Goal: Task Accomplishment & Management: Use online tool/utility

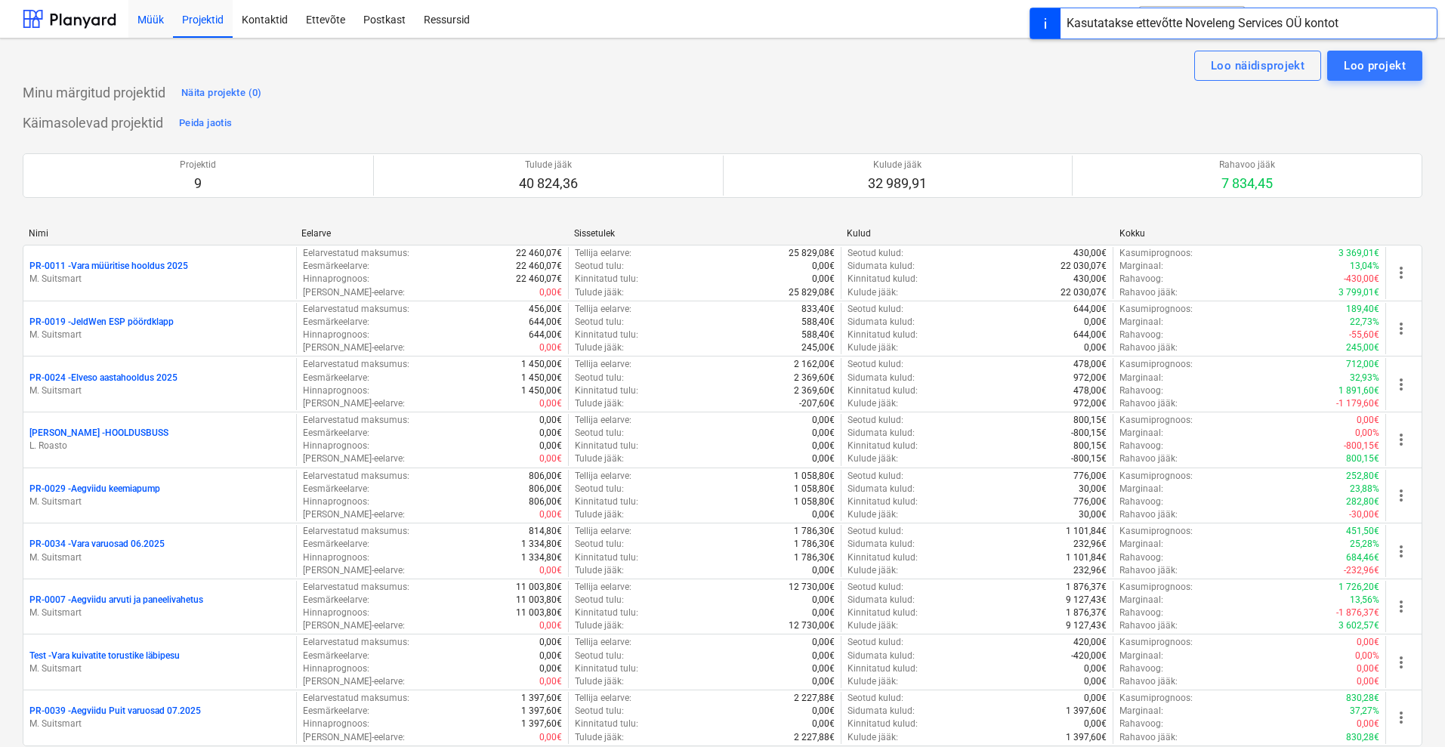
click at [152, 14] on div "Müük" at bounding box center [150, 18] width 45 height 39
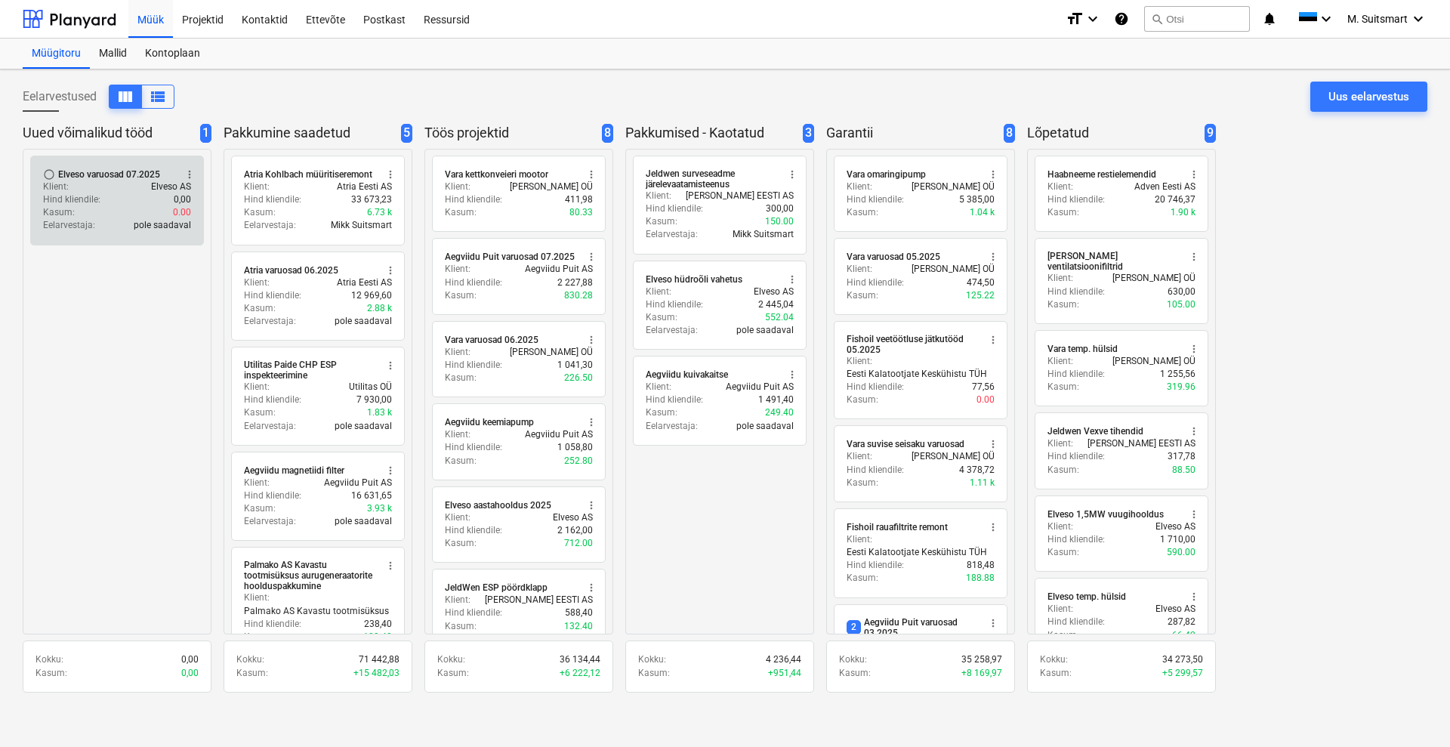
click at [92, 215] on div "Kasum : 0.00" at bounding box center [117, 212] width 148 height 13
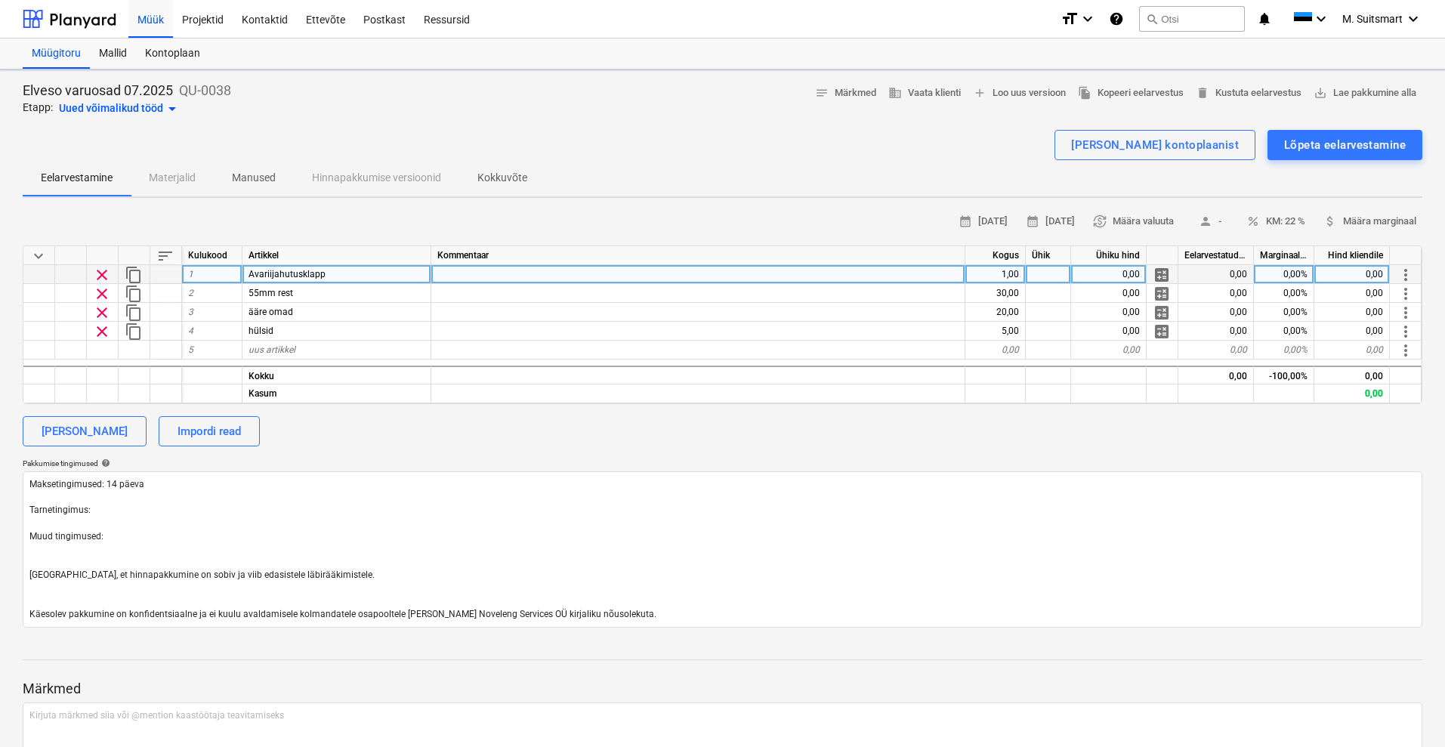
type textarea "x"
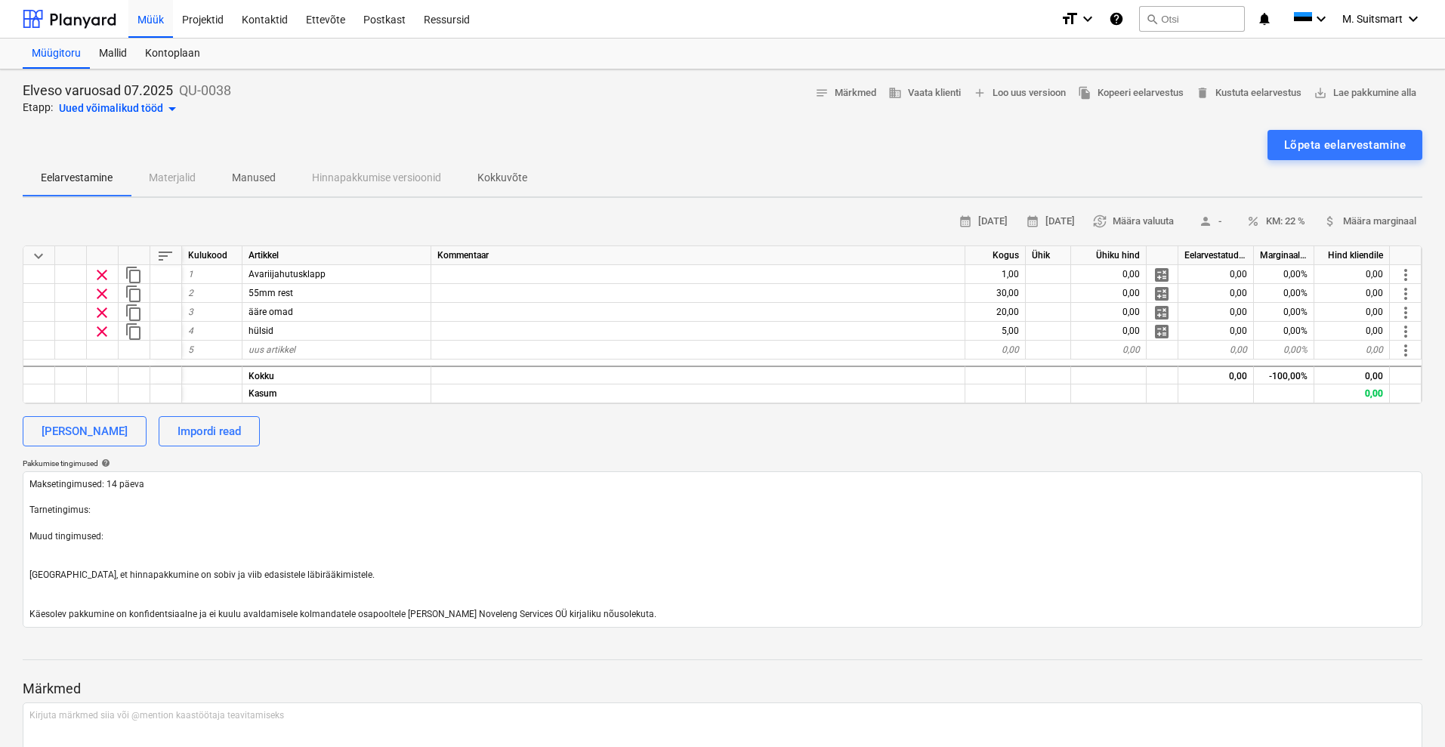
click at [494, 173] on p "Kokkuvõte" at bounding box center [502, 178] width 50 height 16
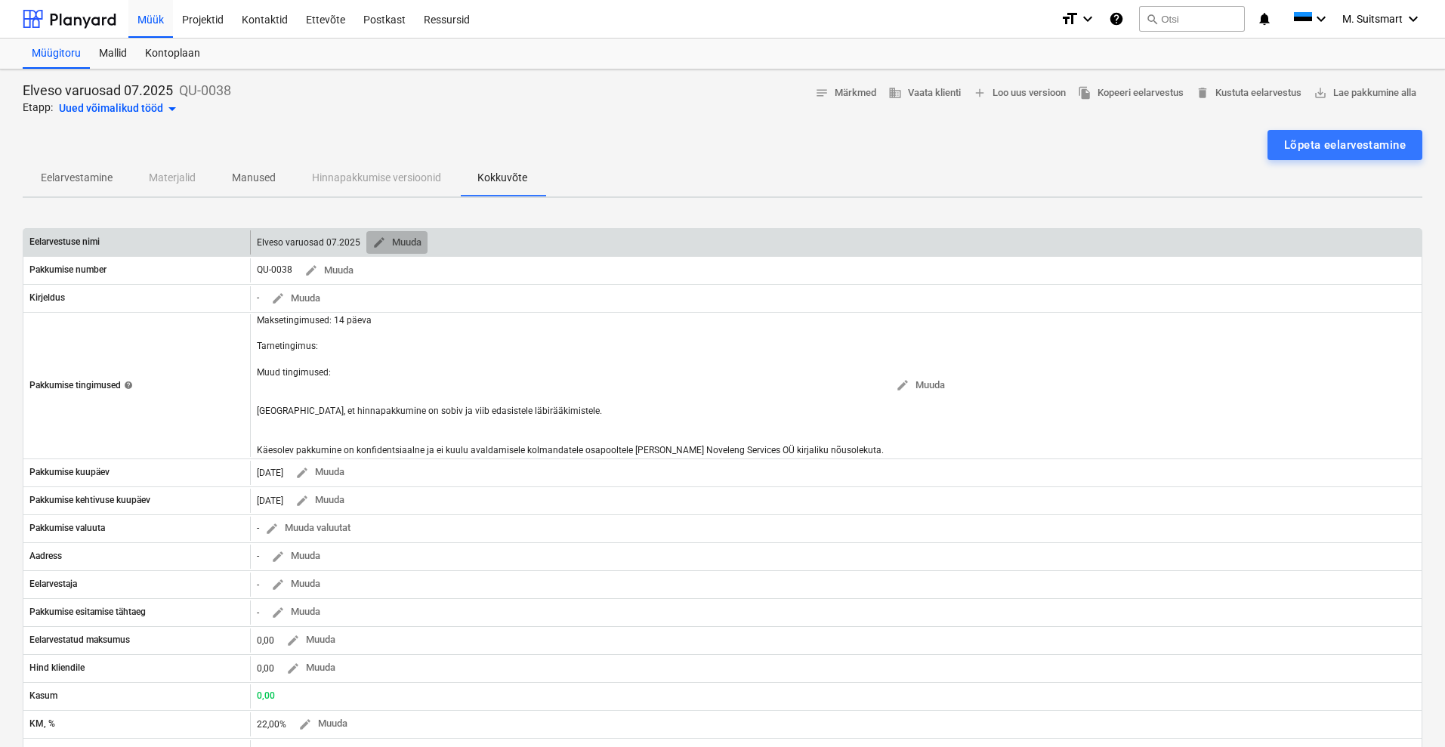
click at [385, 238] on span "edit Muuda" at bounding box center [396, 242] width 49 height 17
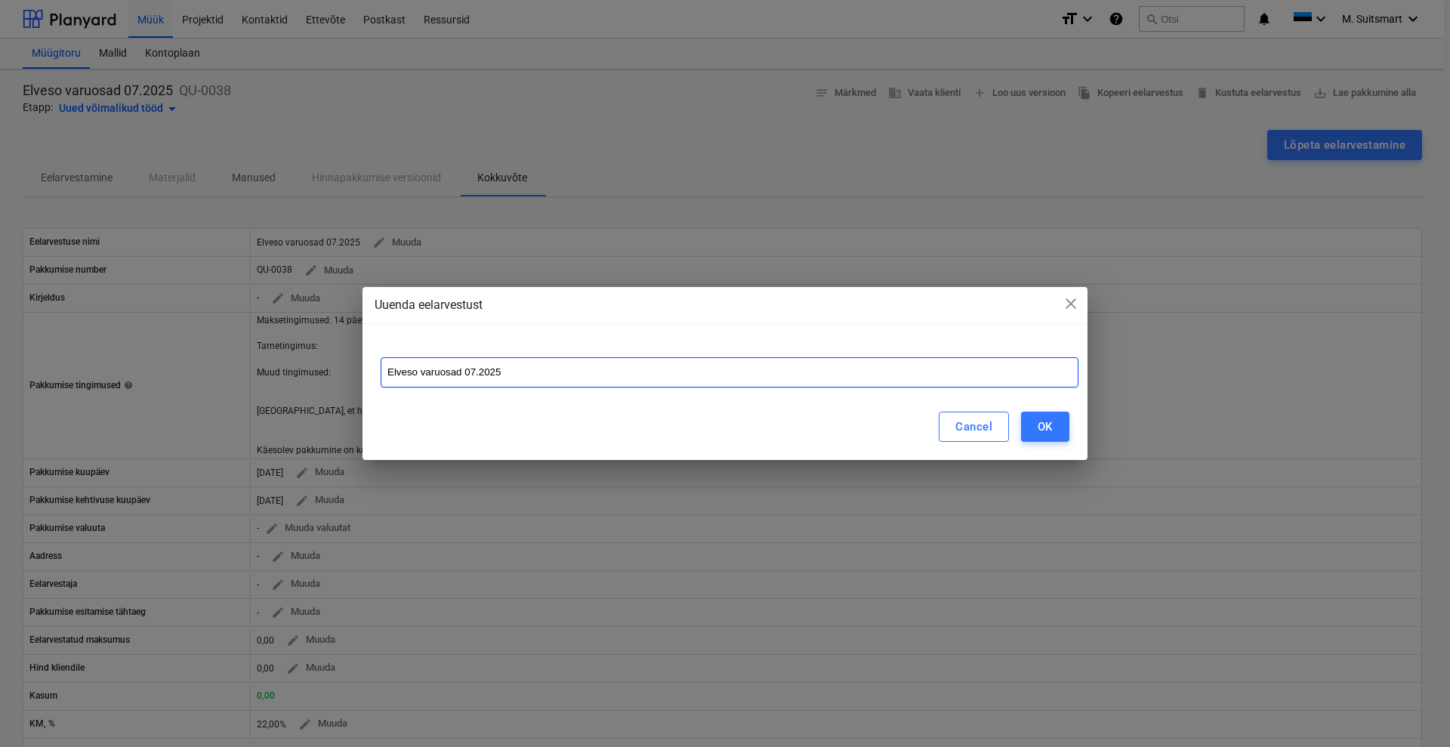
drag, startPoint x: 517, startPoint y: 369, endPoint x: 419, endPoint y: 373, distance: 97.5
click at [419, 373] on input "Elveso varuosad 07.2025" at bounding box center [730, 372] width 698 height 30
type input "Elveso 1,5 MW hooldus"
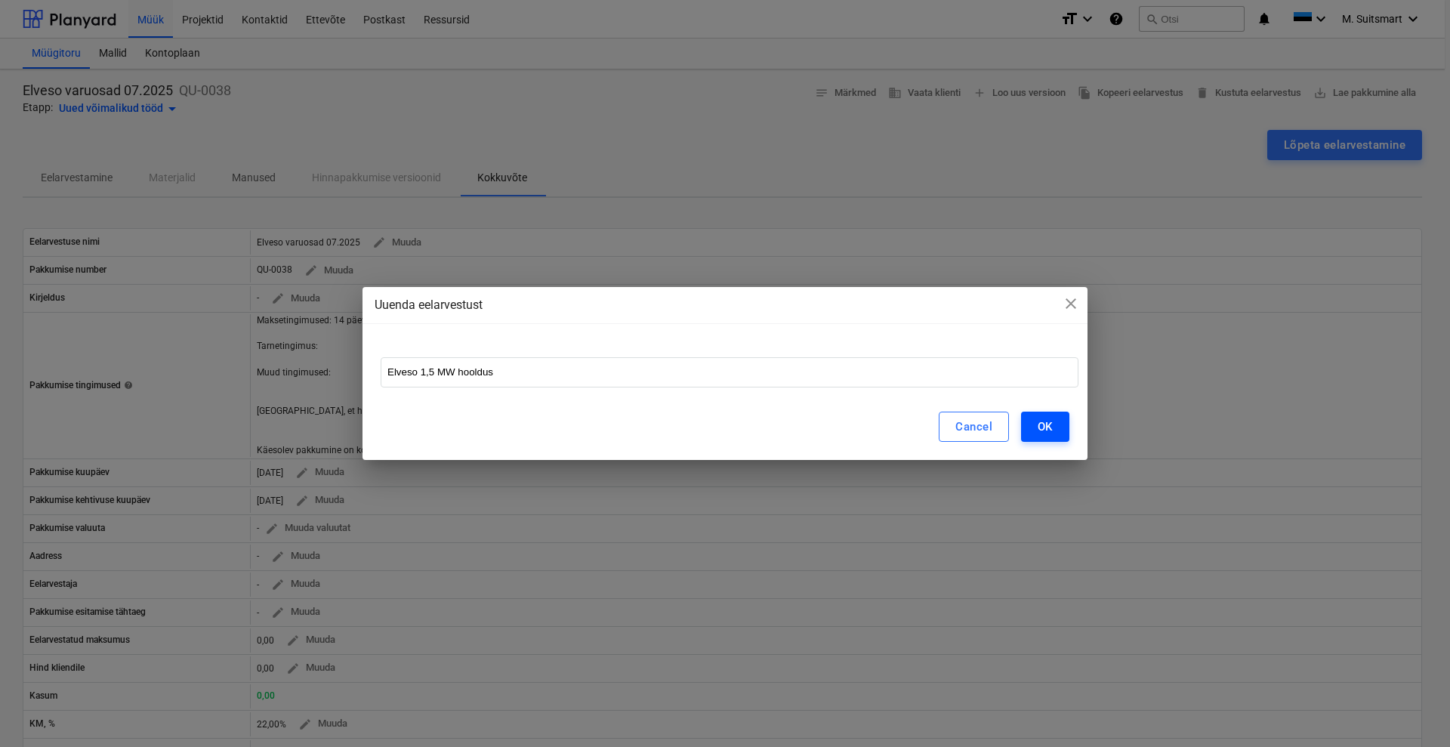
click at [1050, 421] on div "OK" at bounding box center [1045, 427] width 15 height 20
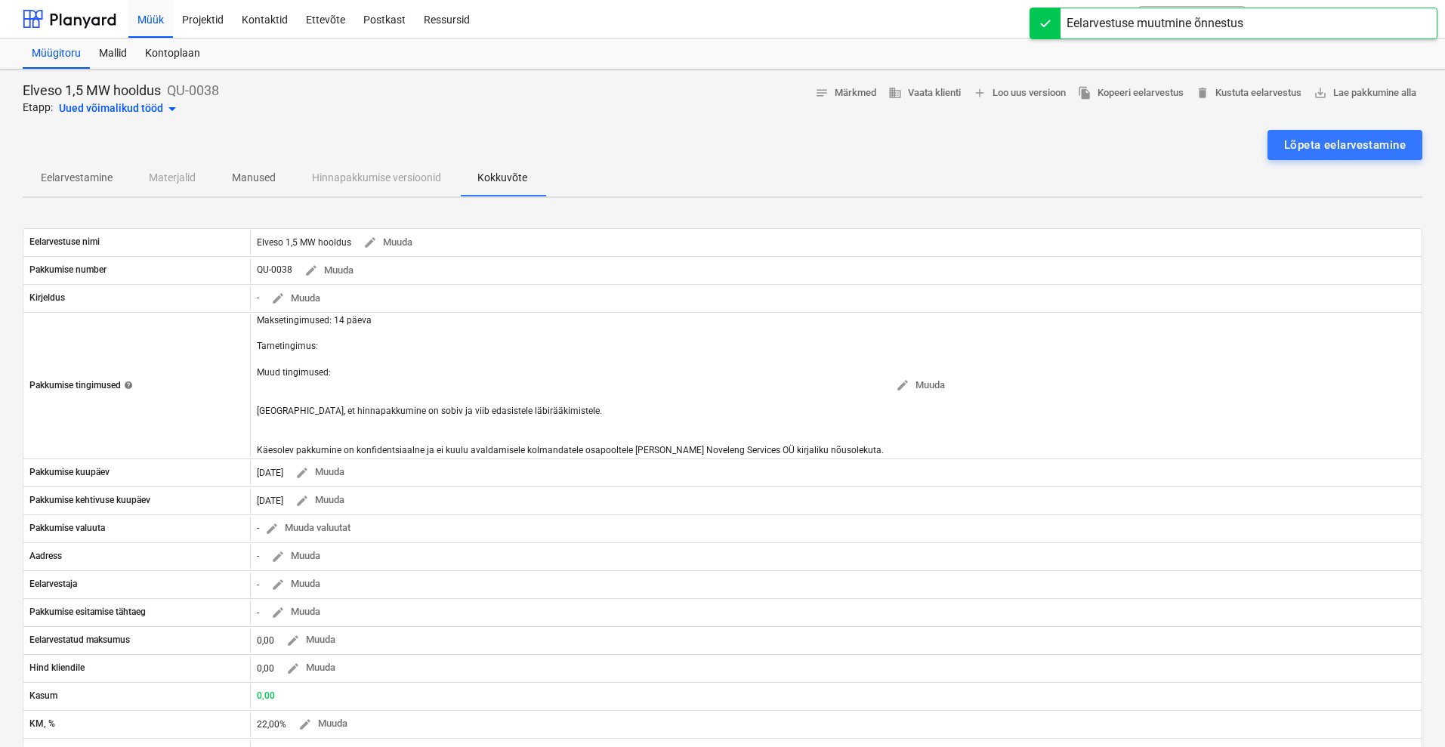
click at [81, 173] on p "Eelarvestamine" at bounding box center [77, 178] width 72 height 16
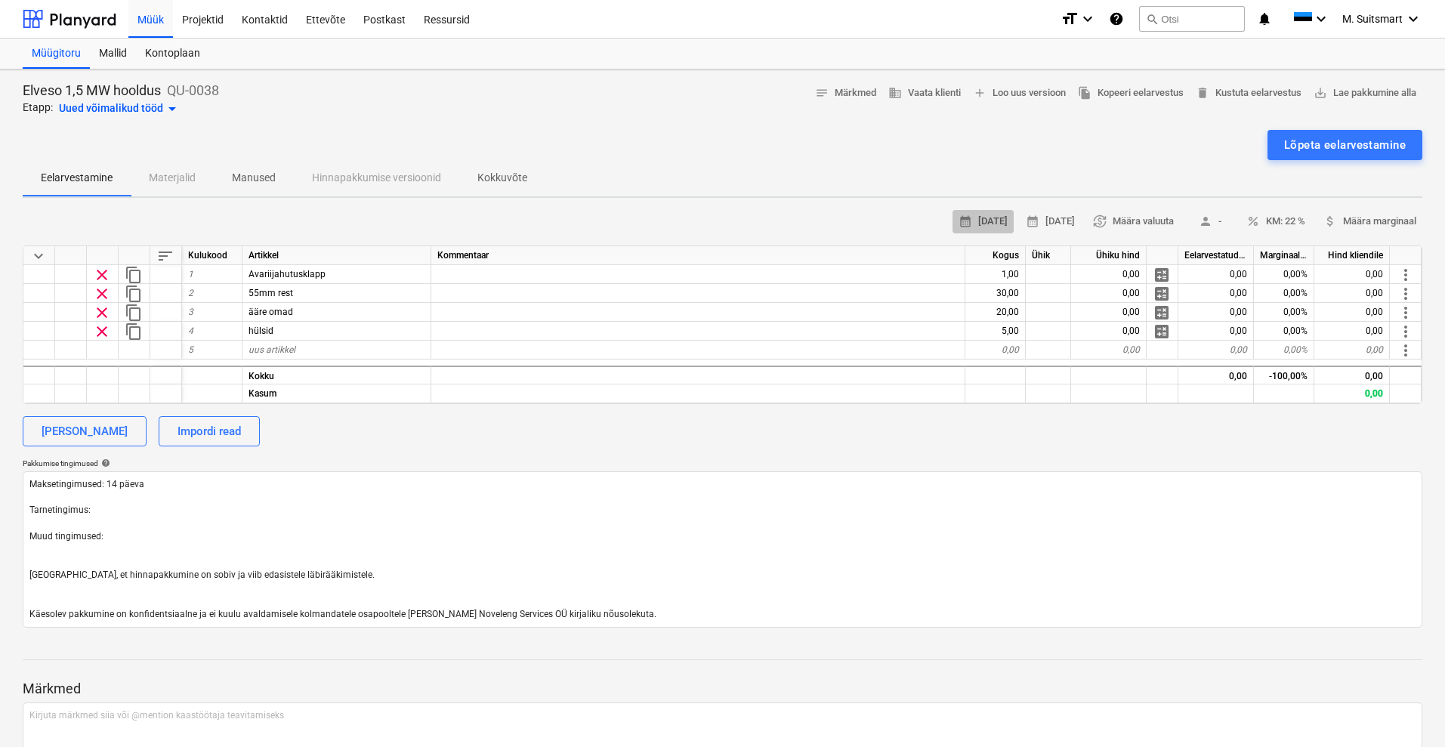
click at [959, 218] on span "calendar_month [DATE]" at bounding box center [983, 221] width 49 height 17
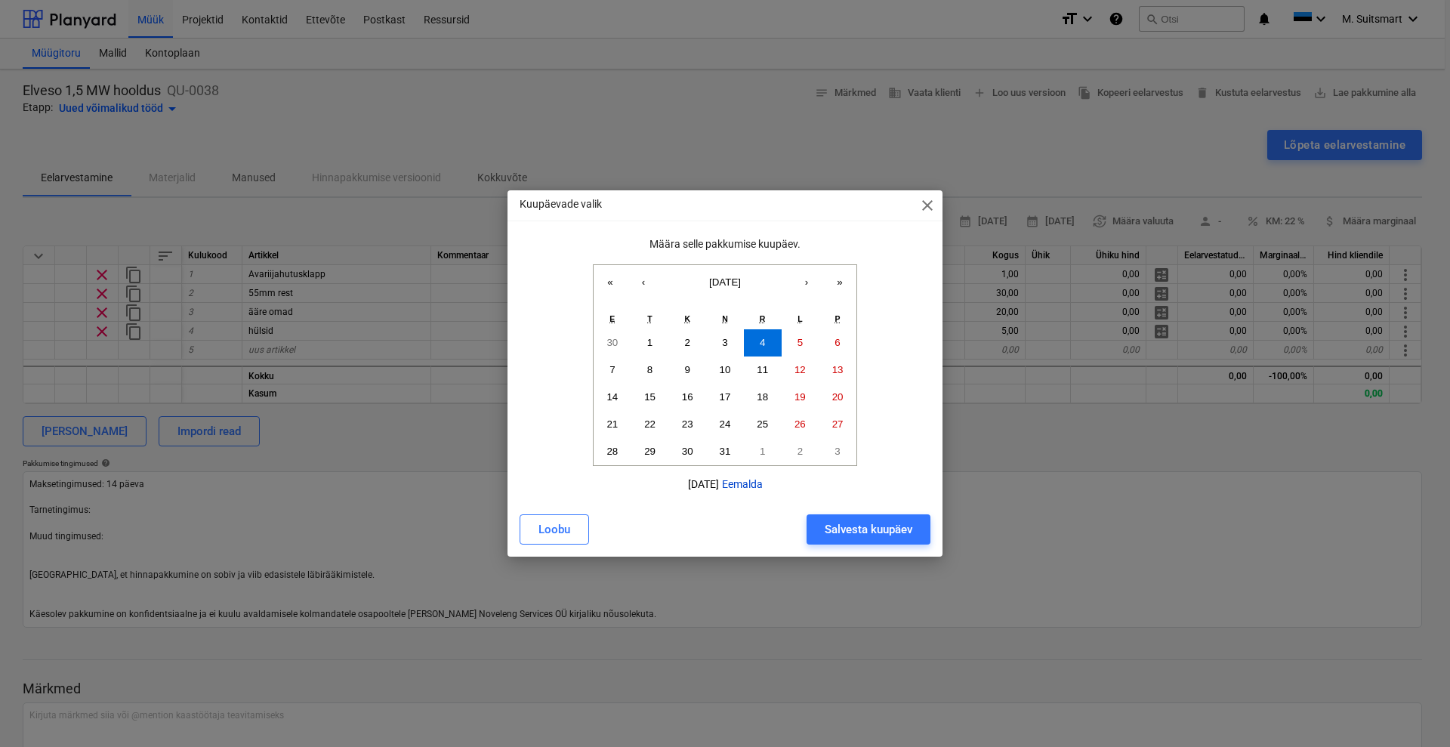
click at [755, 480] on button "Eemalda" at bounding box center [742, 484] width 41 height 12
click at [614, 337] on abbr "1" at bounding box center [612, 342] width 5 height 11
click at [878, 529] on div "Salvesta kuupäev" at bounding box center [869, 530] width 88 height 20
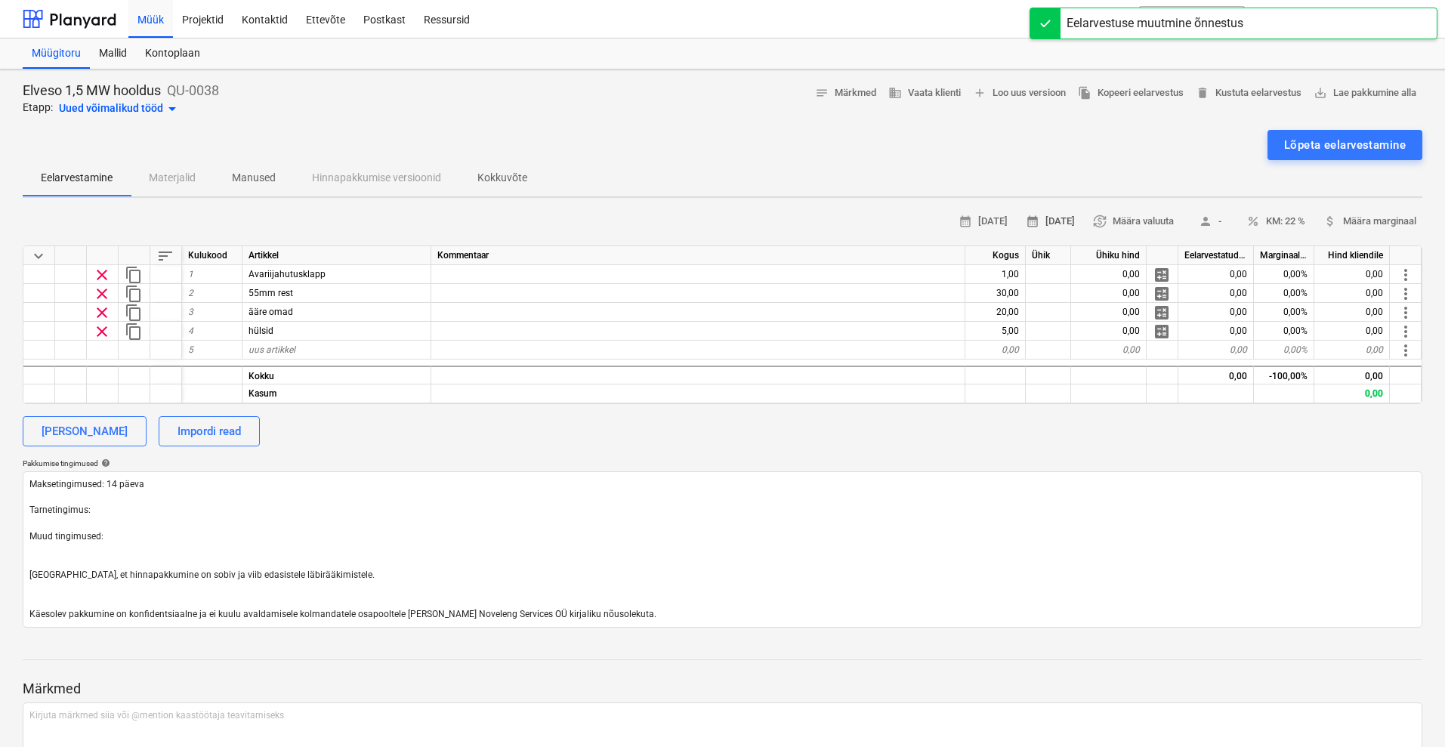
click at [1034, 218] on span "calendar_month [DATE]" at bounding box center [1050, 221] width 49 height 17
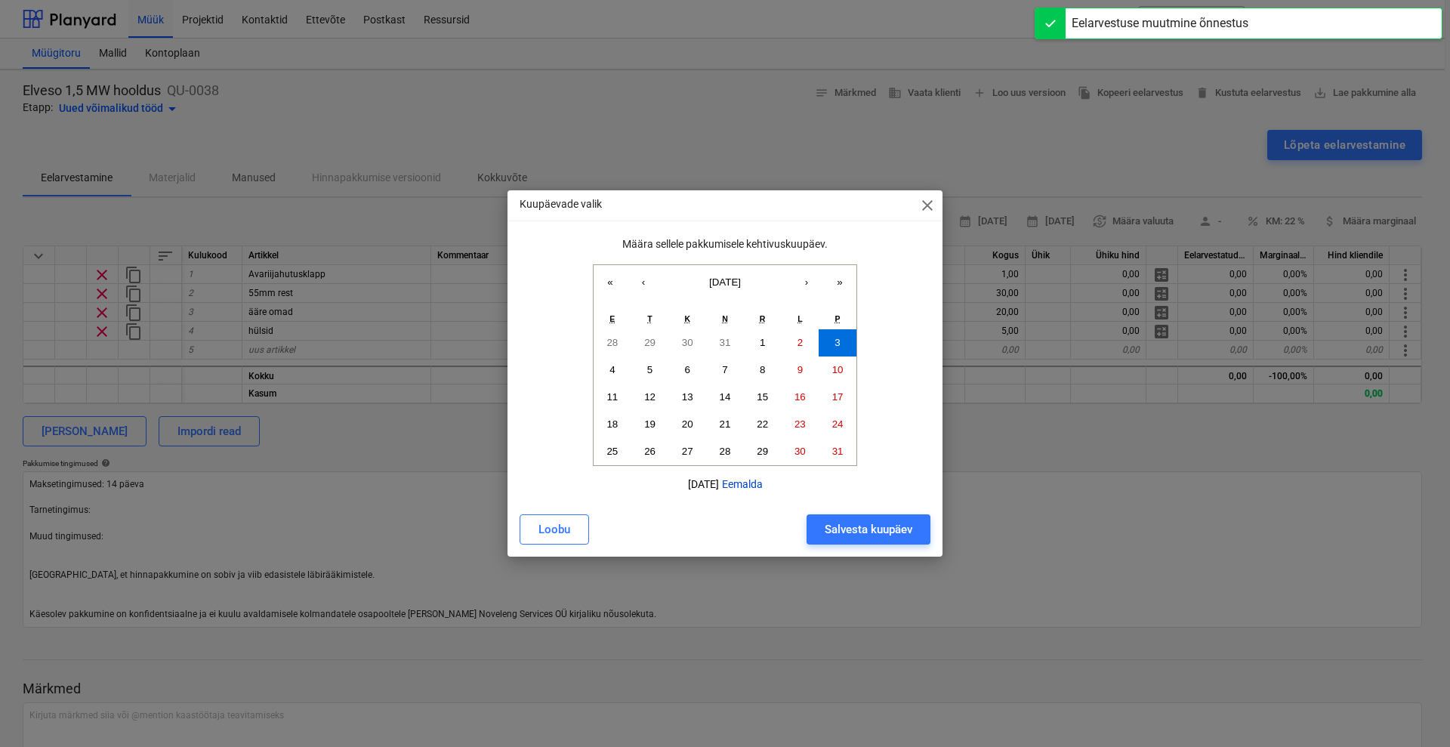
click at [763, 482] on button "Eemalda" at bounding box center [742, 484] width 41 height 12
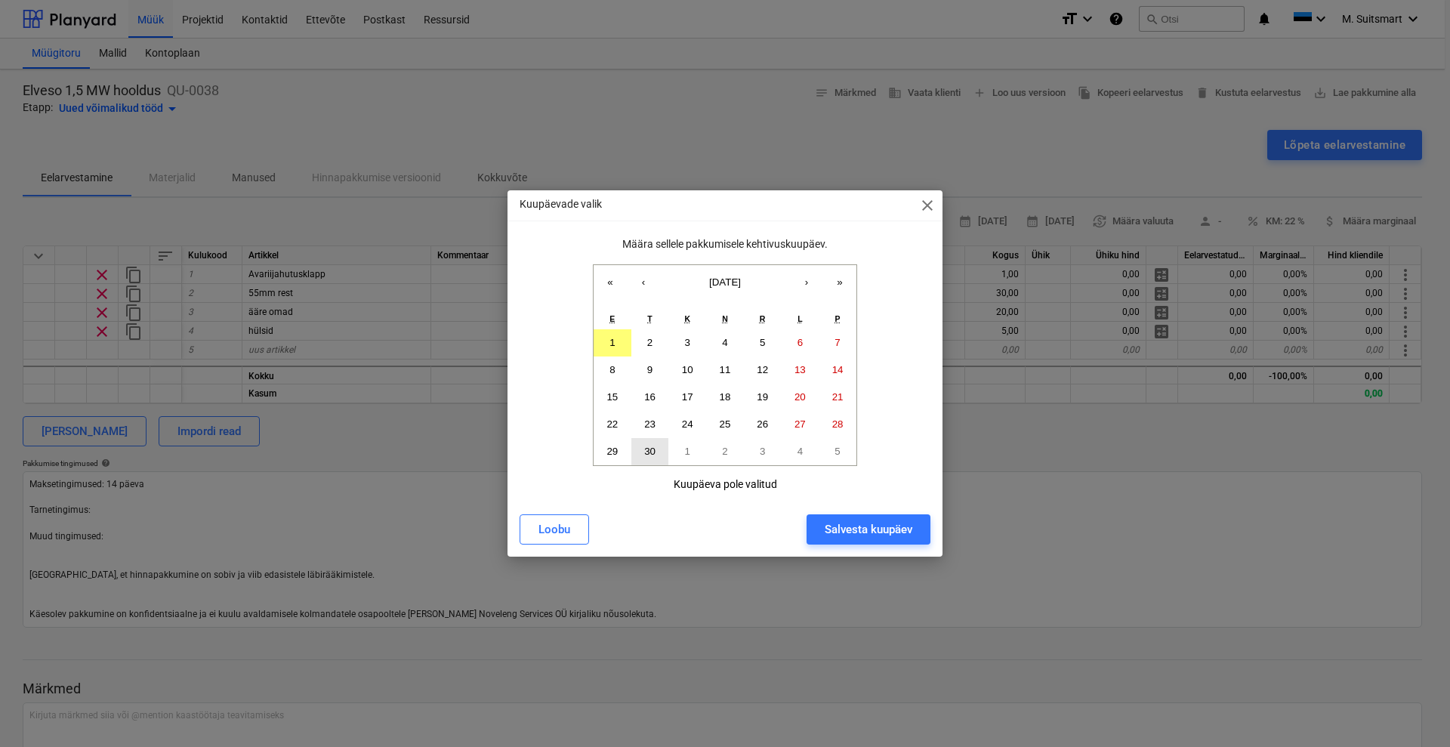
click at [652, 449] on abbr "30" at bounding box center [649, 451] width 11 height 11
click at [816, 520] on button "Salvesta kuupäev" at bounding box center [869, 529] width 124 height 30
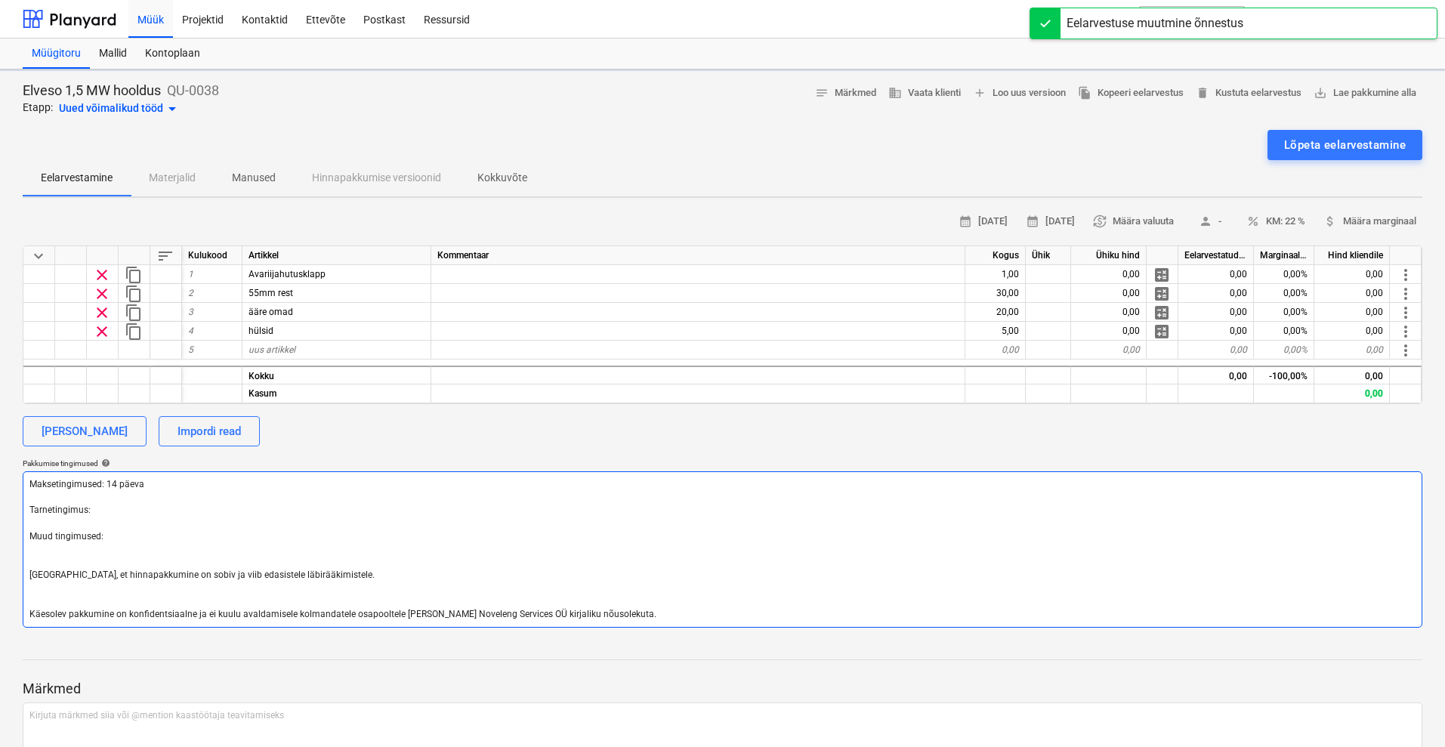
type textarea "x"
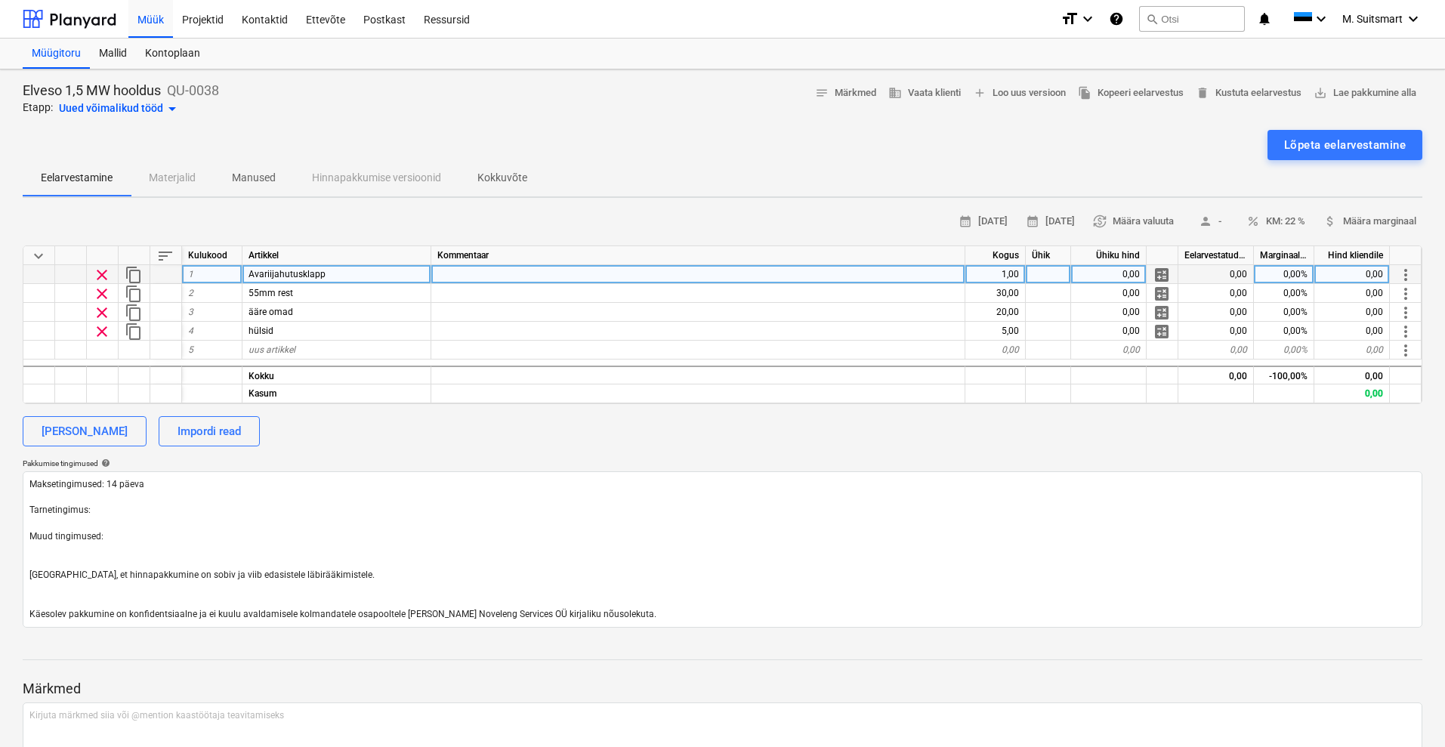
click at [296, 276] on span "Avariijahutusklapp" at bounding box center [287, 274] width 77 height 11
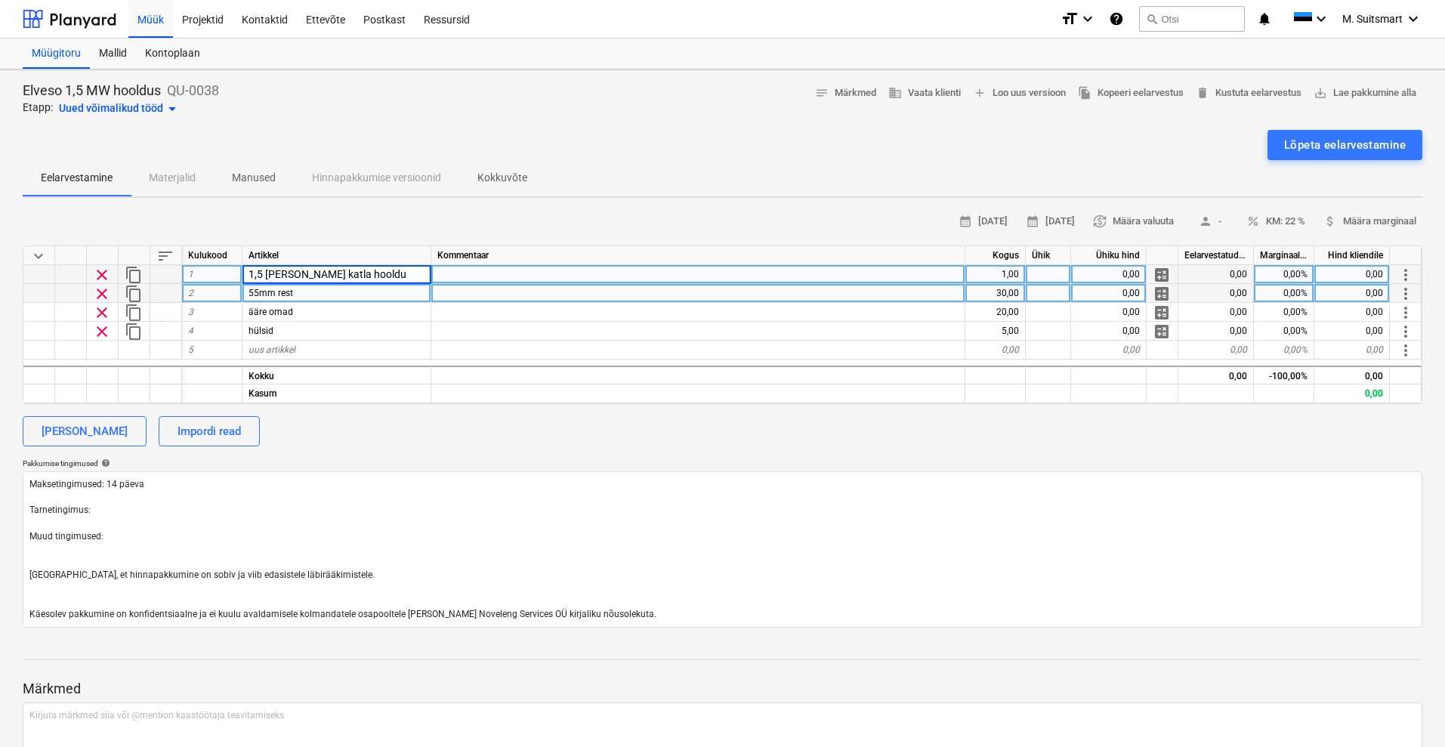
type input "1,5 [PERSON_NAME] katla hooldus"
type textarea "x"
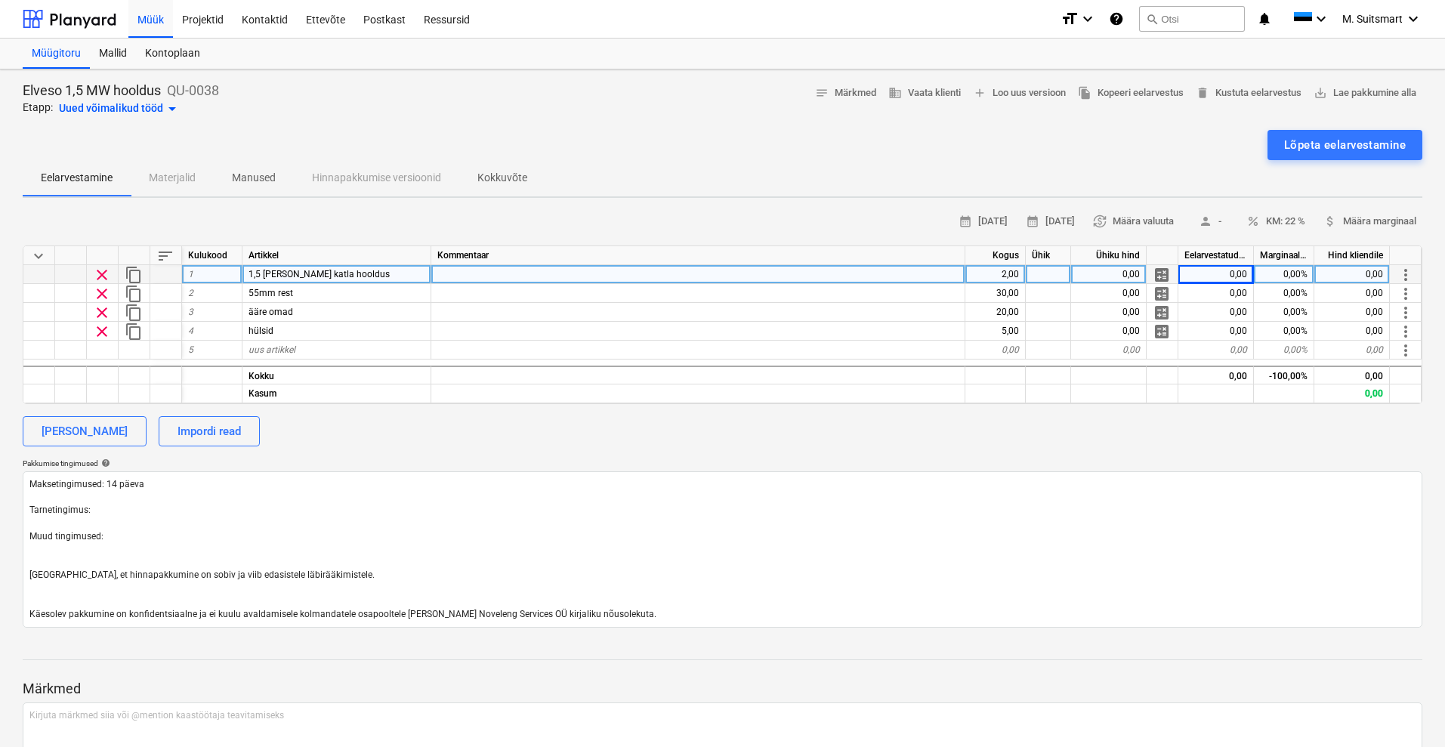
click at [1098, 268] on div "0,00" at bounding box center [1109, 274] width 76 height 19
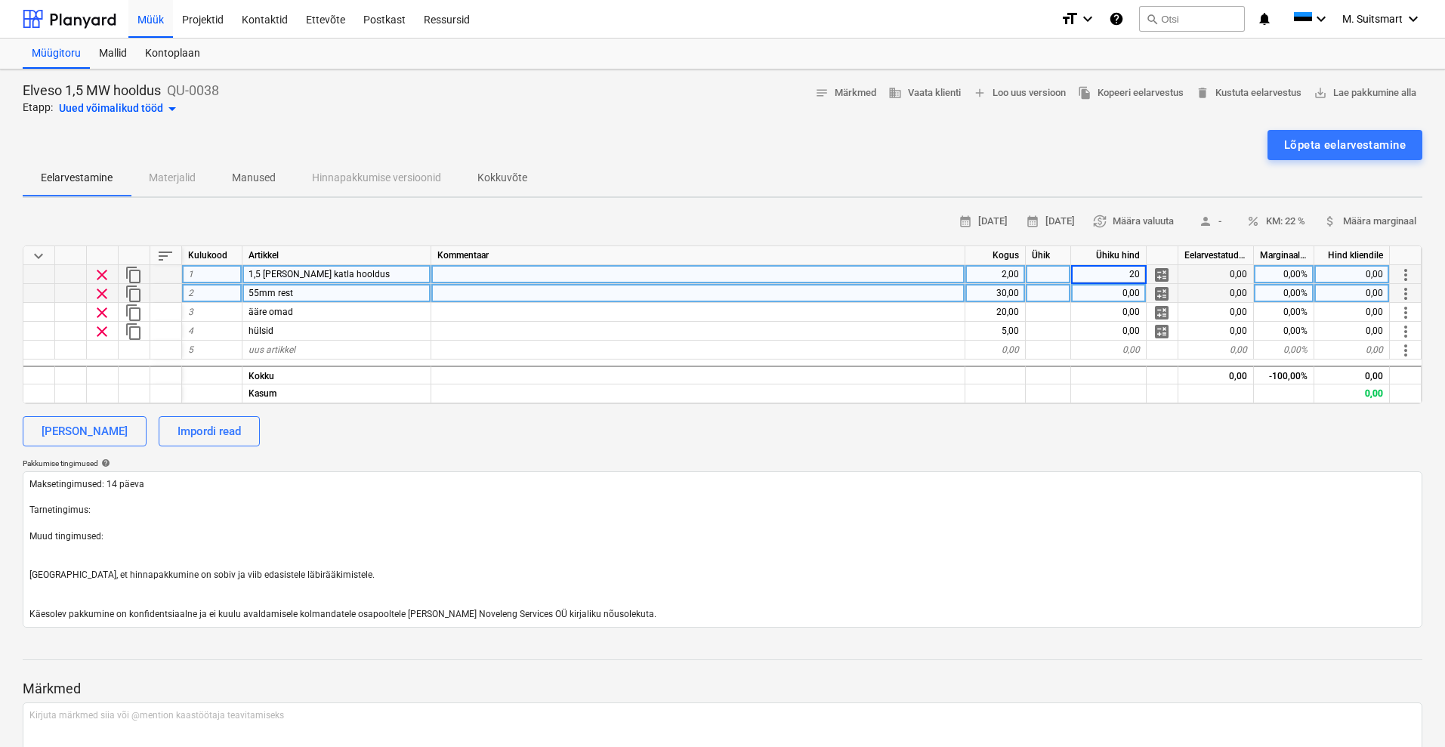
type input "200"
type textarea "x"
type input "800"
type textarea "x"
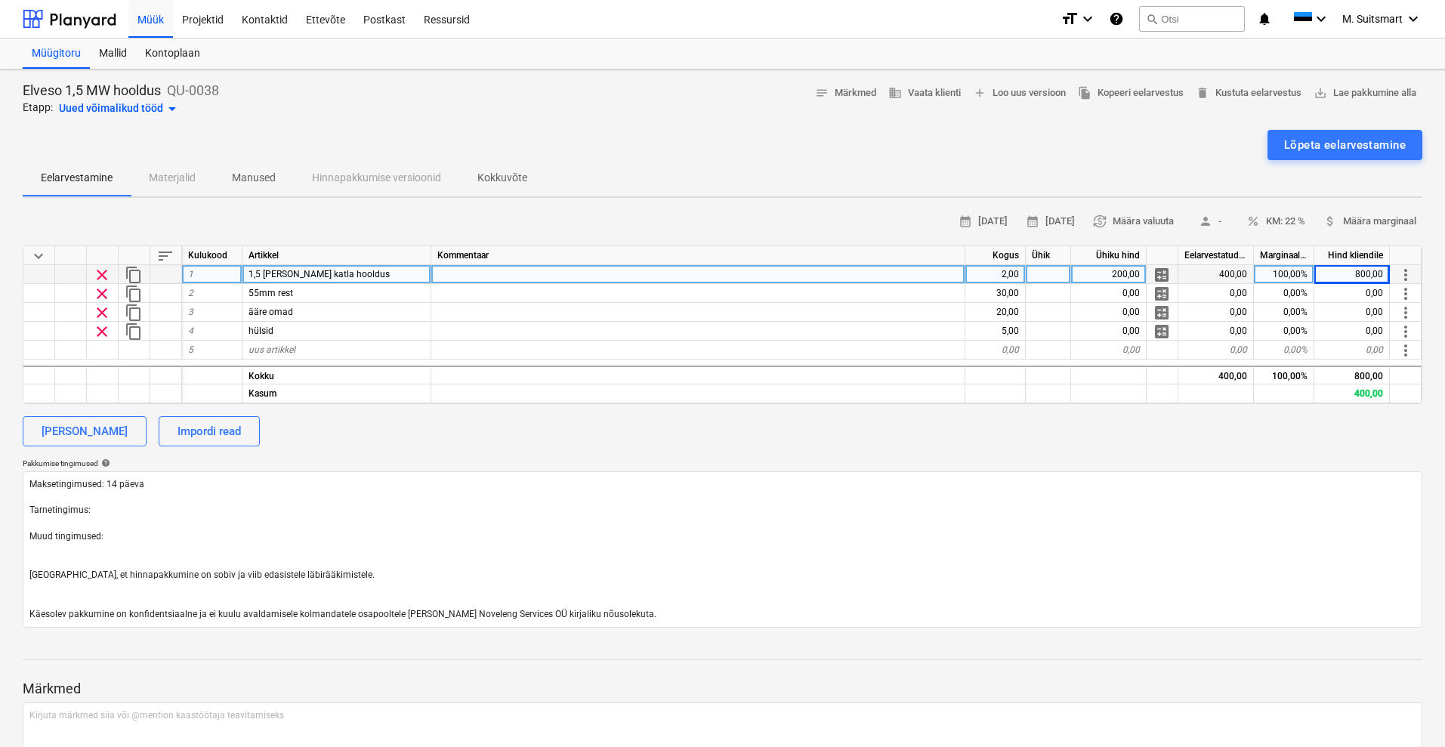
click at [1116, 279] on div "200,00" at bounding box center [1109, 274] width 76 height 19
type input "300"
type textarea "x"
click at [1377, 278] on div "1 200,00" at bounding box center [1352, 274] width 76 height 19
type input "800"
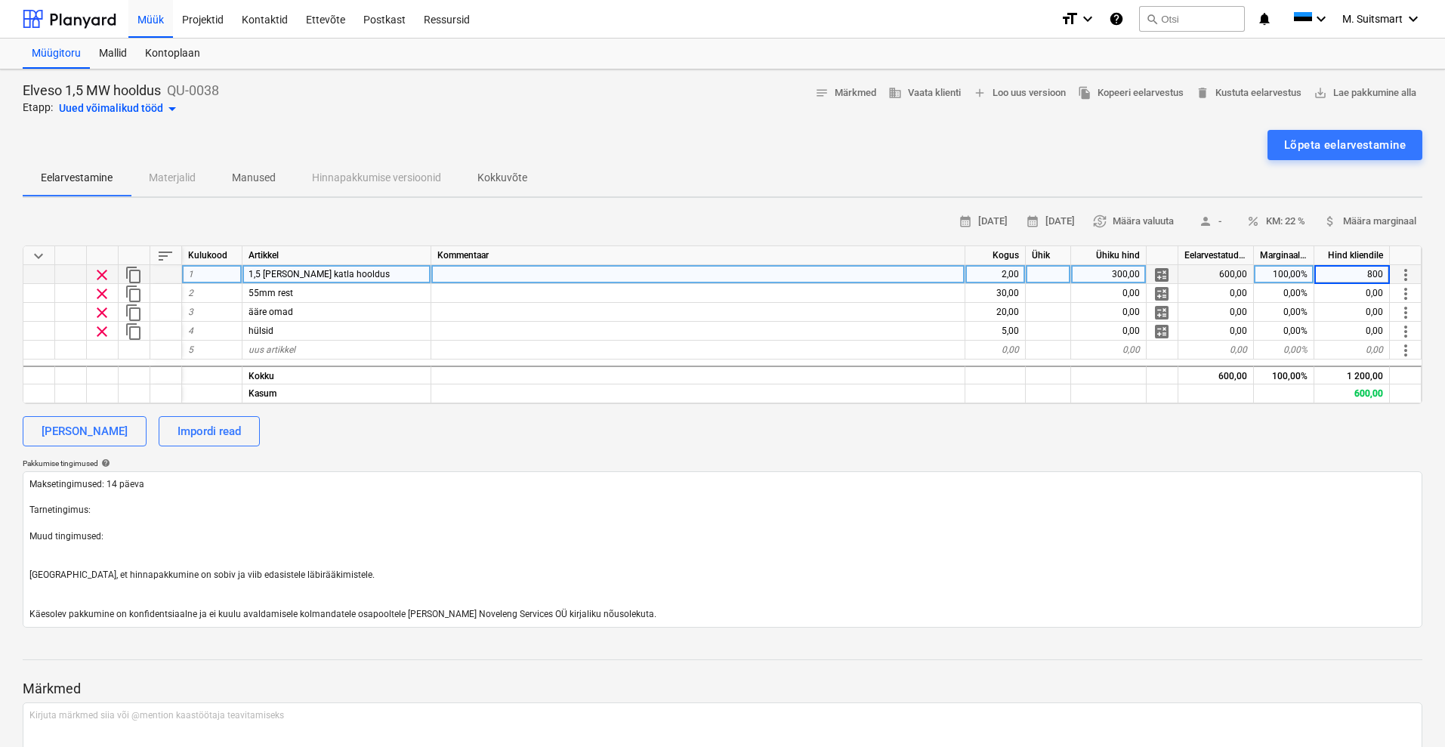
type textarea "x"
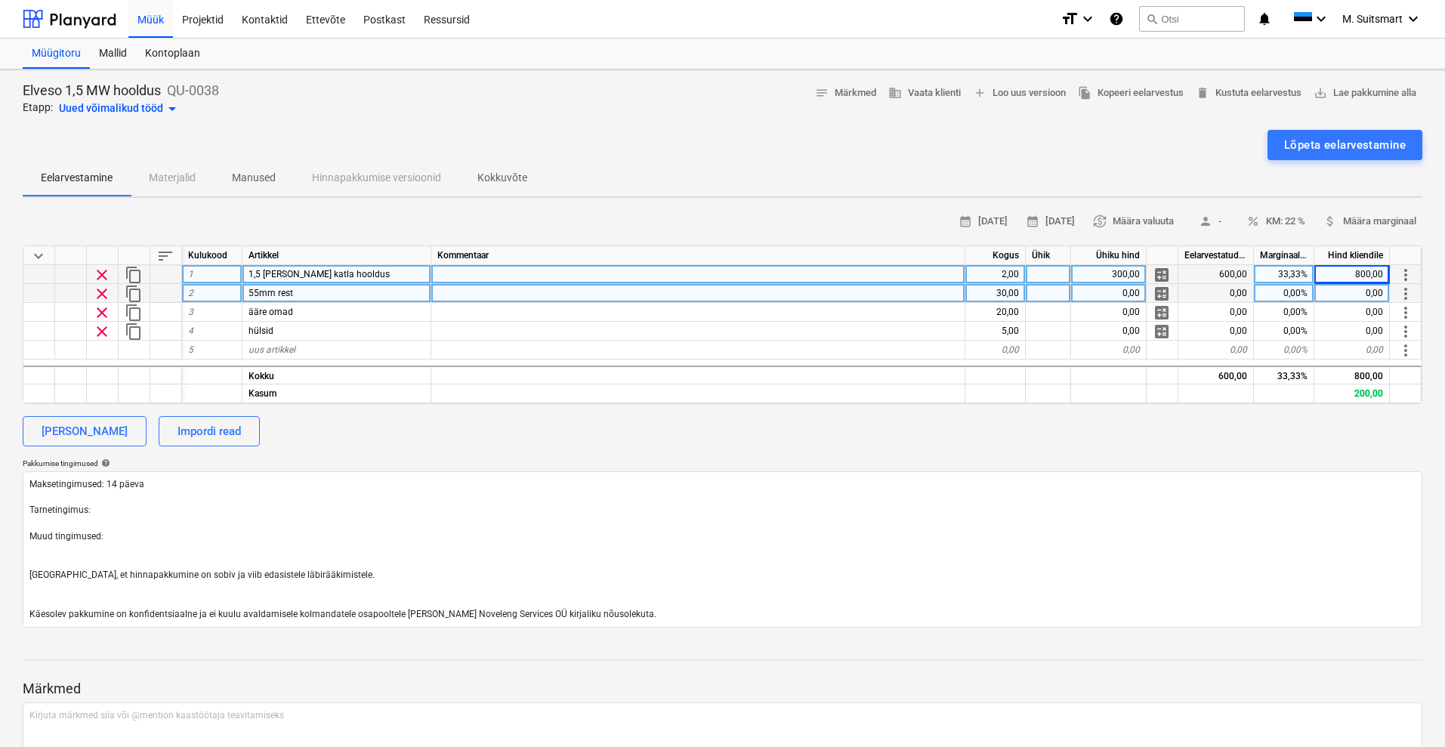
click at [351, 298] on div "55mm rest" at bounding box center [336, 293] width 189 height 19
type input "T"
type input "Kulumaterjalid"
type textarea "x"
type input "30"
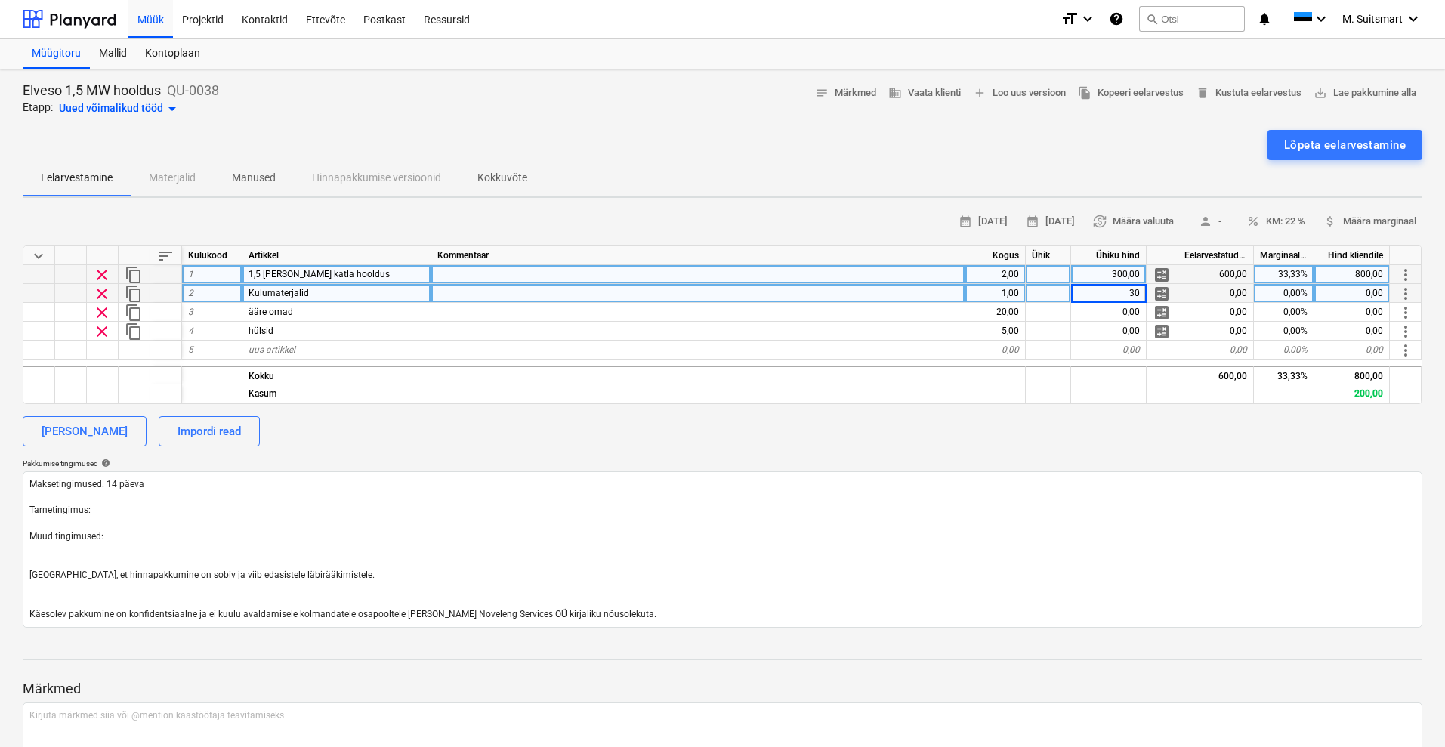
type textarea "x"
type input "60"
type textarea "x"
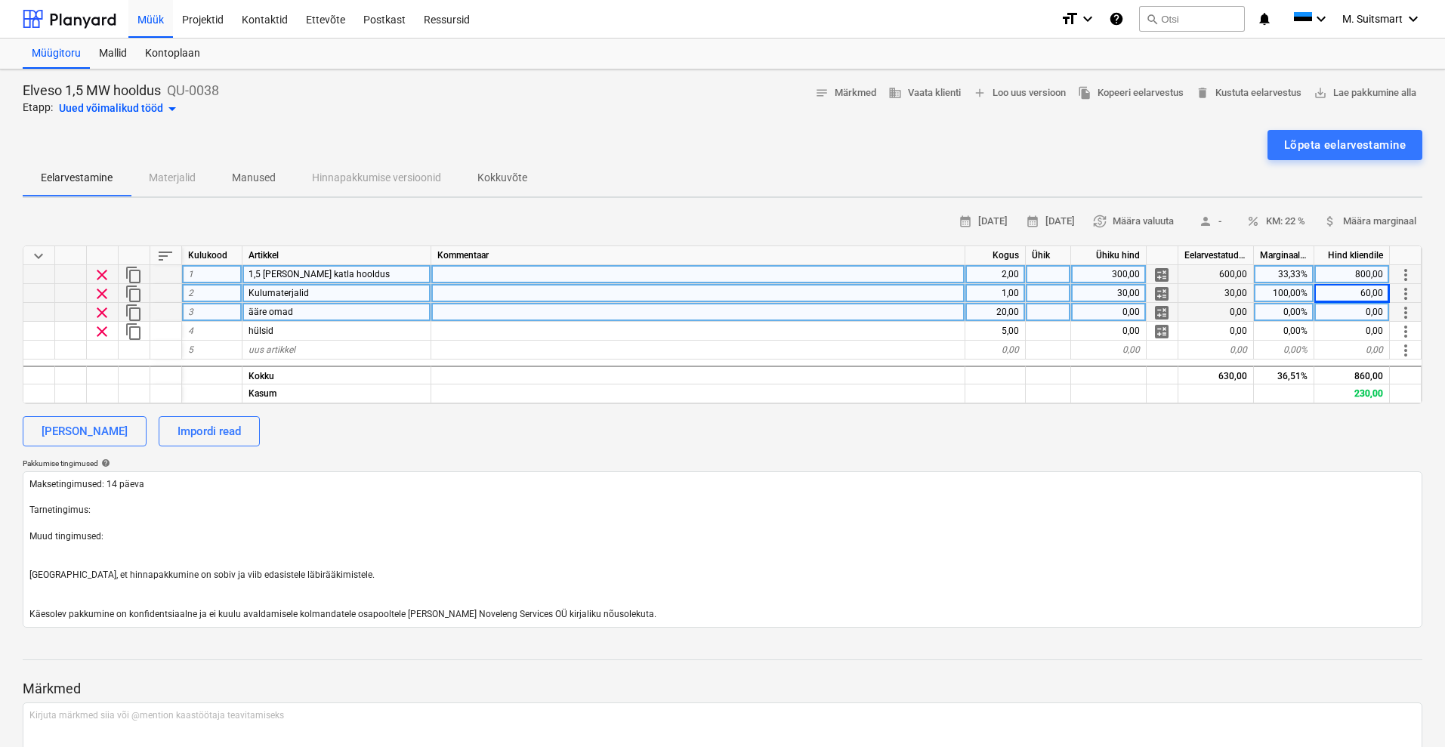
click at [297, 312] on div "ääre omad" at bounding box center [336, 312] width 189 height 19
type input "Transport"
type textarea "x"
click at [1002, 316] on div "20,00" at bounding box center [995, 312] width 60 height 19
type input "200"
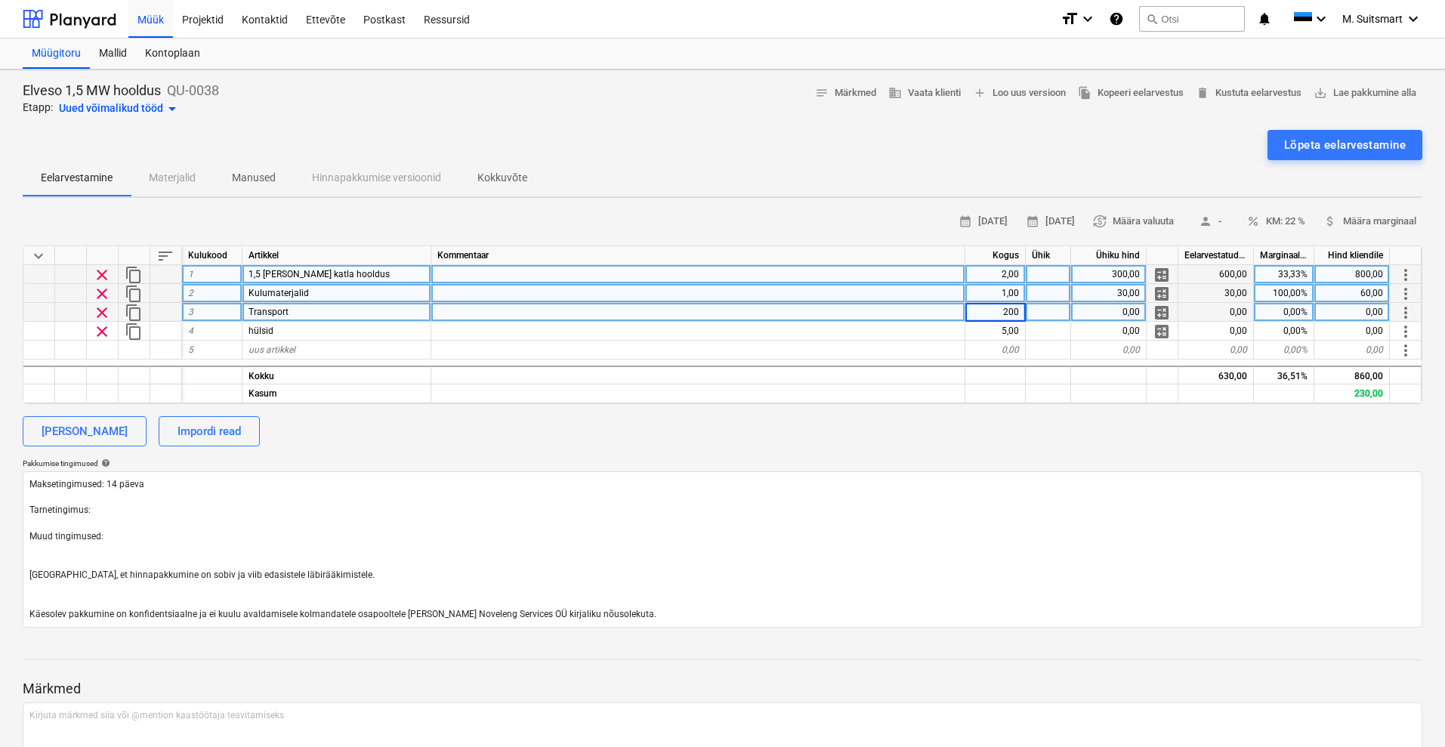
type textarea "x"
type input "0,5"
type textarea "x"
type input "160"
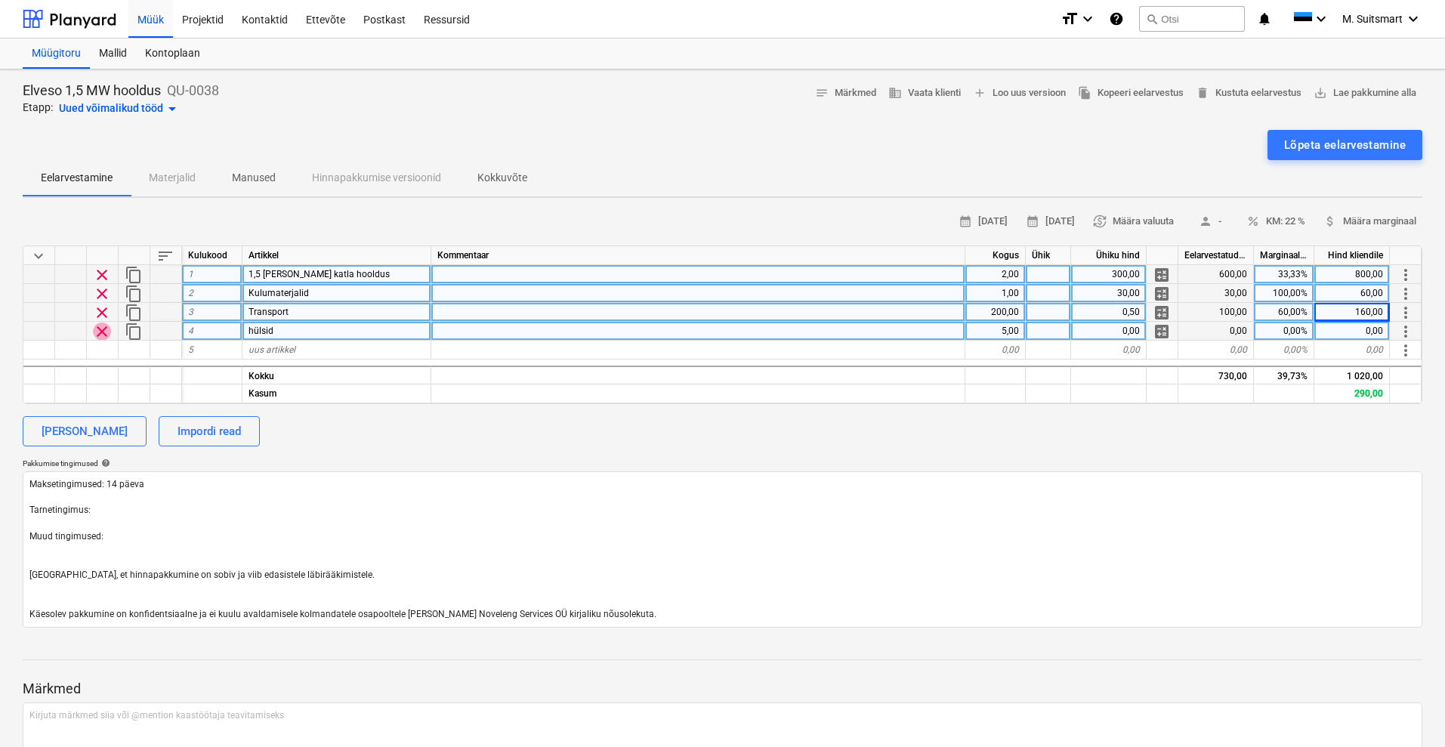
click at [101, 331] on span "clear" at bounding box center [102, 332] width 18 height 18
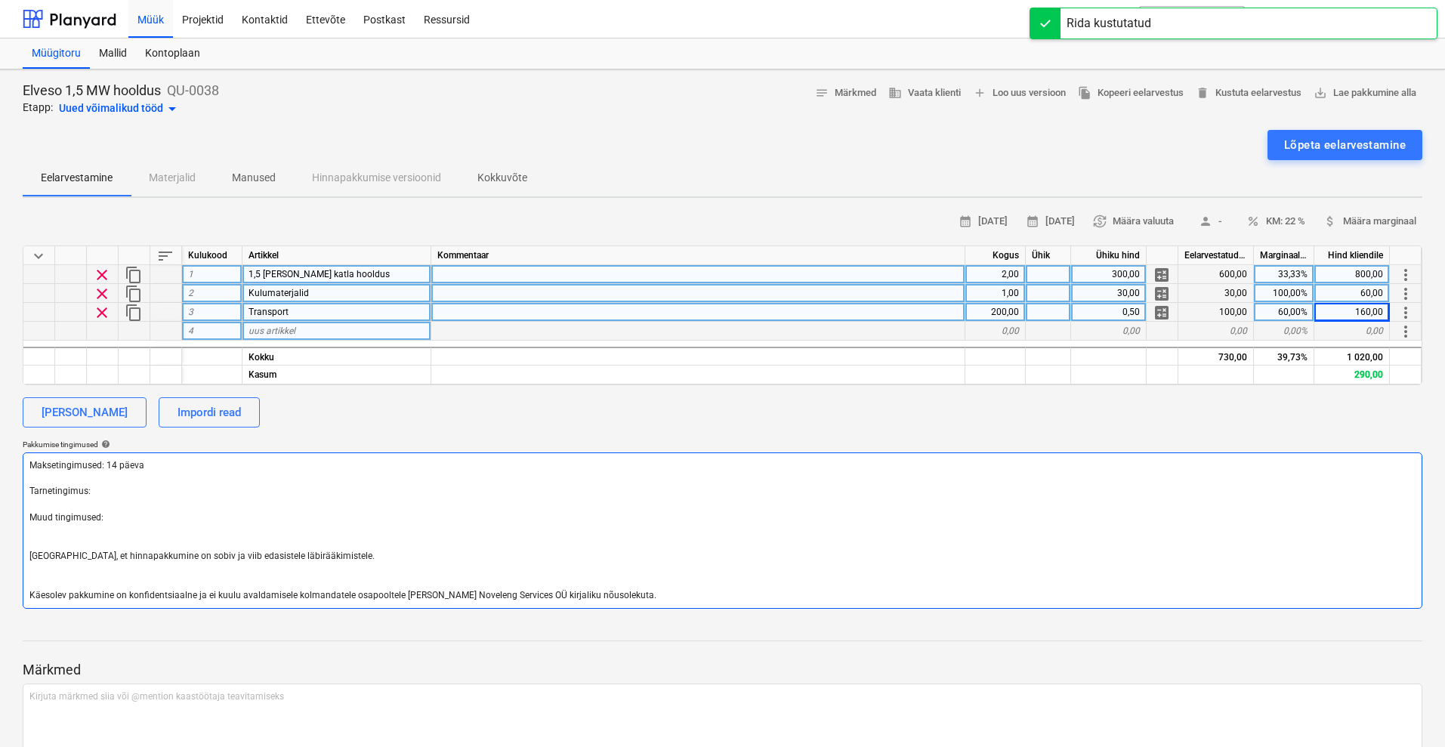
click at [139, 491] on textarea "Maksetingimused: 14 päeva Tarnetingimus: Muud tingimused: [GEOGRAPHIC_DATA], et…" at bounding box center [723, 531] width 1400 height 156
type textarea "x"
type textarea "Maksetingimused: 14 päeva Tarnetingimus: Muud tingimused: [GEOGRAPHIC_DATA], et…"
type textarea "x"
type textarea "Maksetingimused: 14 päeva Tarnetingimus: n Muud tingimused: [GEOGRAPHIC_DATA], …"
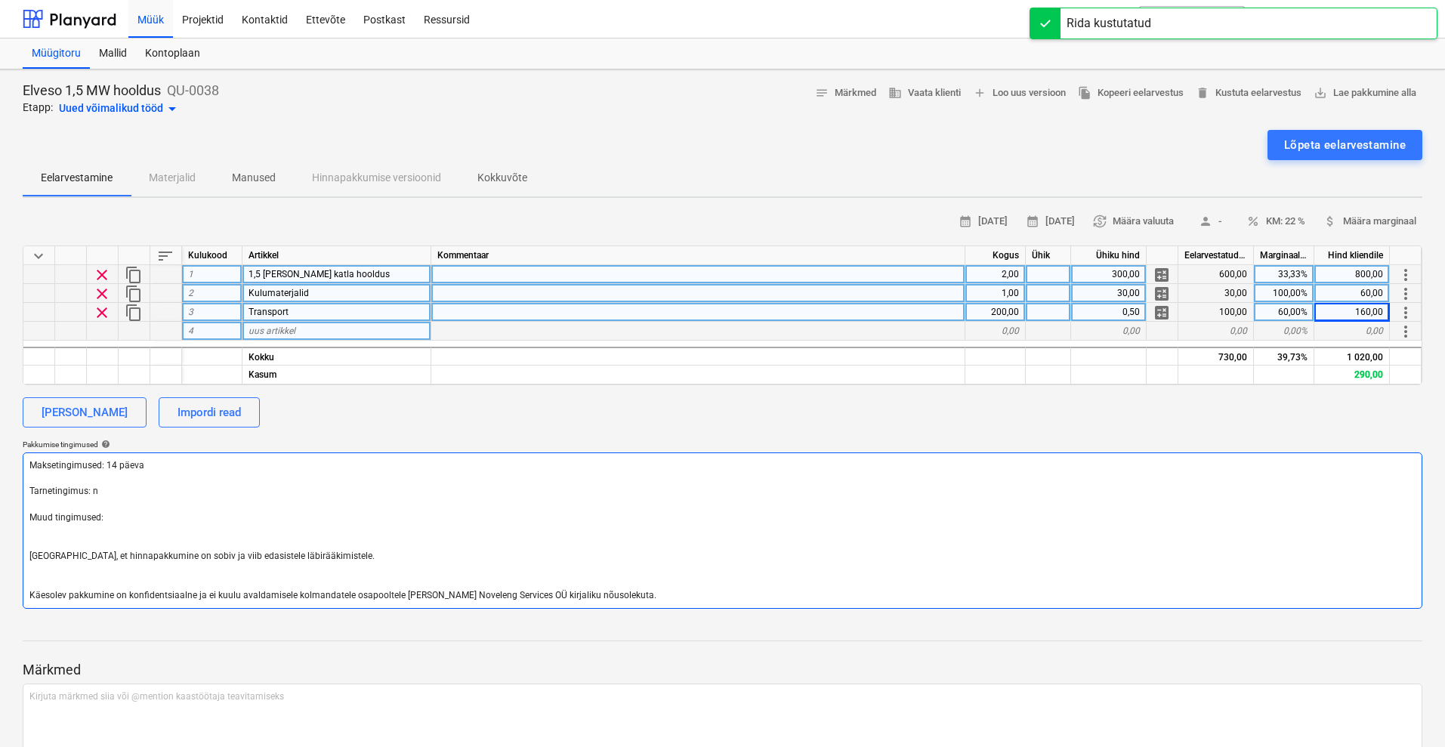
type textarea "x"
type textarea "Maksetingimused: 14 päeva Tarnetingimus: nä Muud tingimused: [GEOGRAPHIC_DATA],…"
type textarea "x"
type textarea "Maksetingimused: 14 päeva Tarnetingimus: näd Muud tingimused: [GEOGRAPHIC_DATA]…"
type textarea "x"
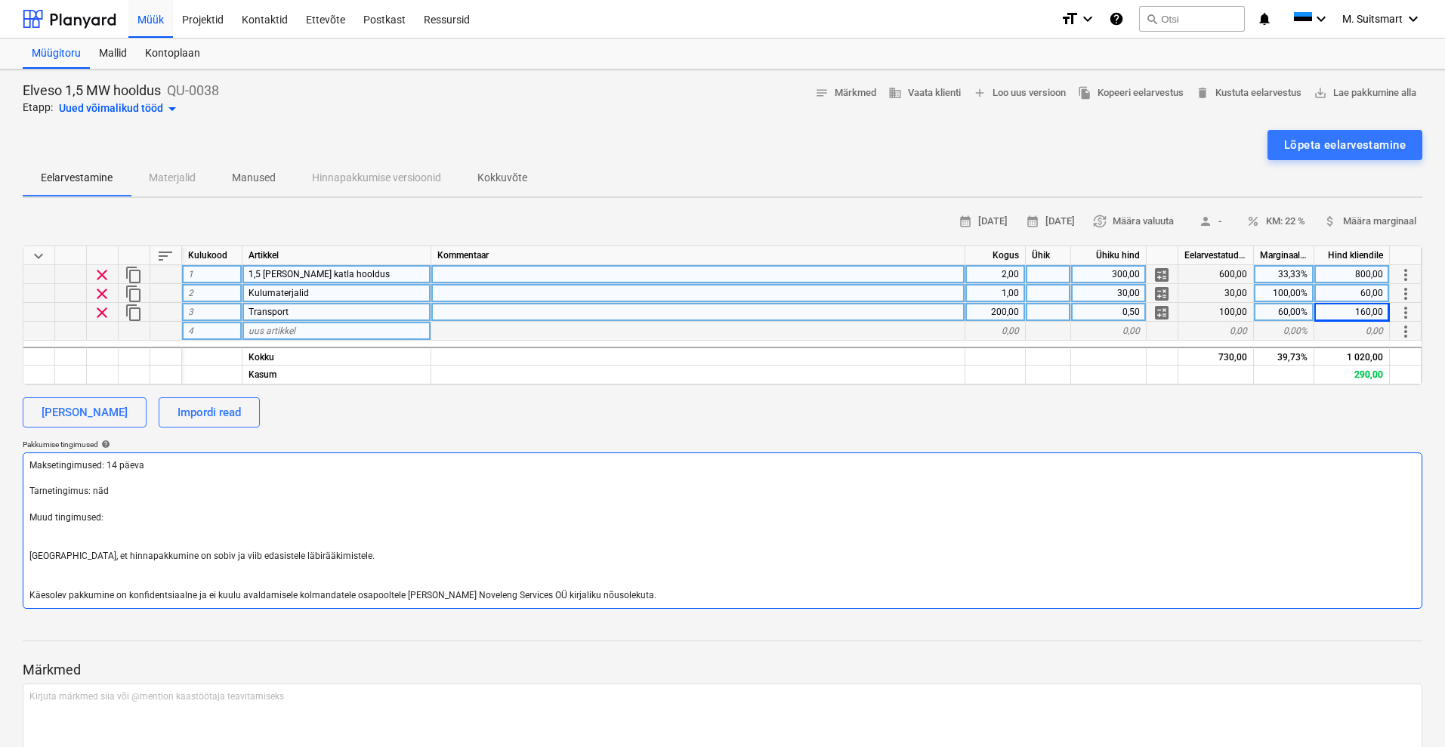
type textarea "Maksetingimused: 14 päeva Tarnetingimus: näda Muud tingimused: [GEOGRAPHIC_DATA…"
type textarea "x"
type textarea "Maksetingimused: 14 päeva Tarnetingimus: nädal Muud tingimused: [GEOGRAPHIC_DAT…"
type textarea "x"
type textarea "Maksetingimused: 14 päeva Tarnetingimus: nädal Muud tingimused: [GEOGRAPHIC_DAT…"
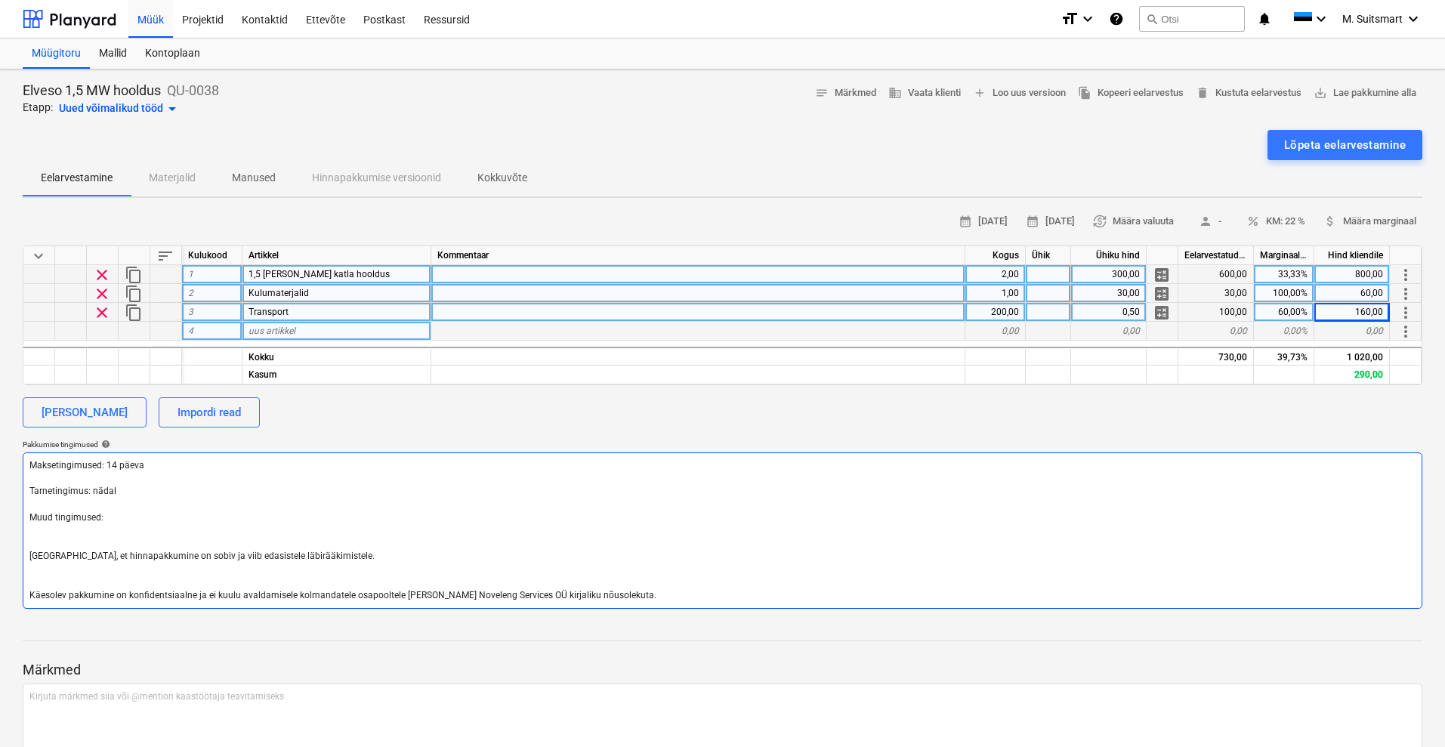
type textarea "x"
type textarea "Maksetingimused: 14 päeva Tarnetingimus: nädal 4 Muud tingimused: [GEOGRAPHIC_D…"
type textarea "x"
type textarea "Maksetingimused: 14 päeva Tarnetingimus: nädal 40 Muud tingimused: [GEOGRAPHIC_…"
click at [127, 538] on textarea "Maksetingimused: 14 päeva Tarnetingimus: nädal 40 Muud tingimused: [GEOGRAPHIC_…" at bounding box center [723, 531] width 1400 height 156
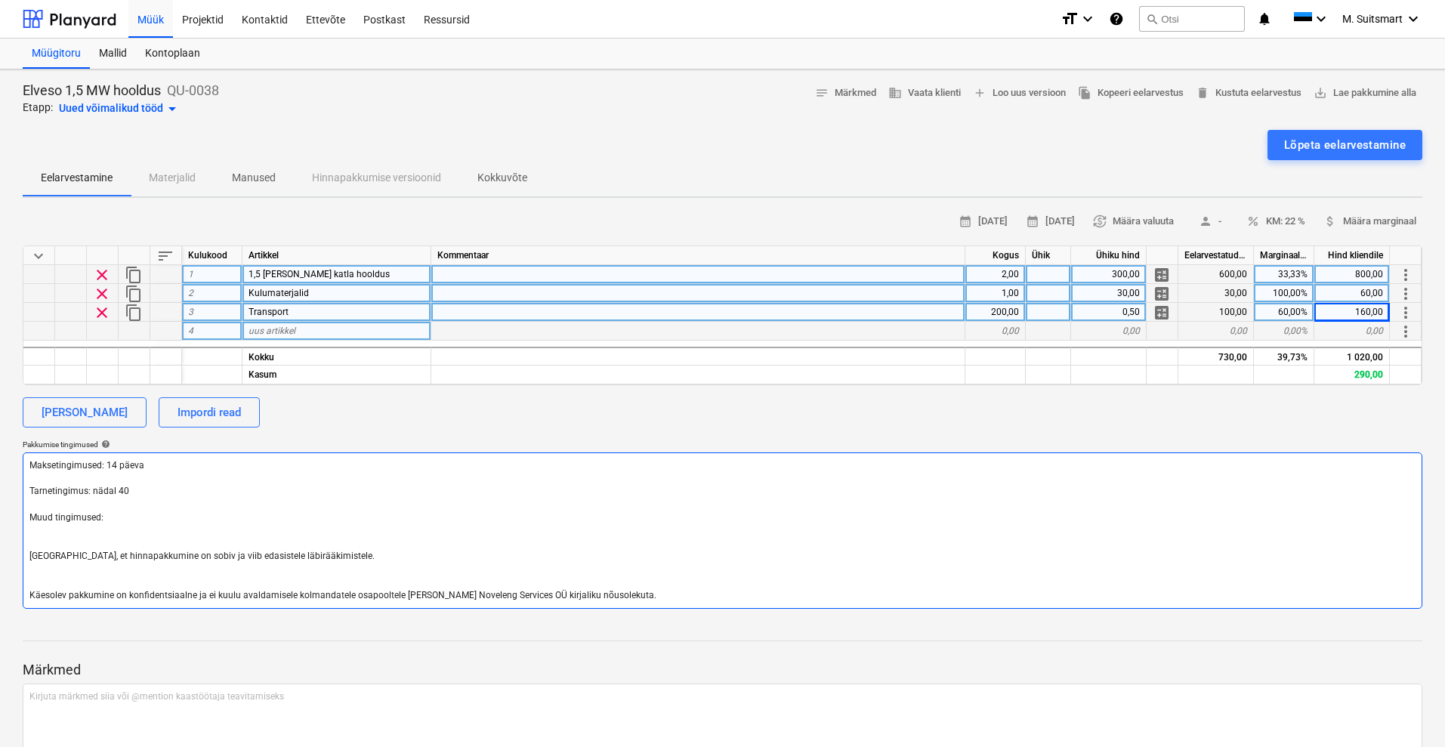
drag, startPoint x: 165, startPoint y: 514, endPoint x: 0, endPoint y: 509, distance: 165.5
click at [0, 509] on div "Elveso 1,5 MW hooldus QU-0038 Etapp: Uued võimalikud tööd arrow_drop_down notes…" at bounding box center [722, 452] width 1445 height 764
click at [184, 523] on textarea "Maksetingimused: 14 päeva Tarnetingimus: nädal 40 Muud tingimused: [GEOGRAPHIC_…" at bounding box center [723, 531] width 1400 height 156
type textarea "x"
type textarea "Maksetingimused: 14 päeva Tarnetingimus: nädal 40 Muud tingimused: [GEOGRAPHIC_…"
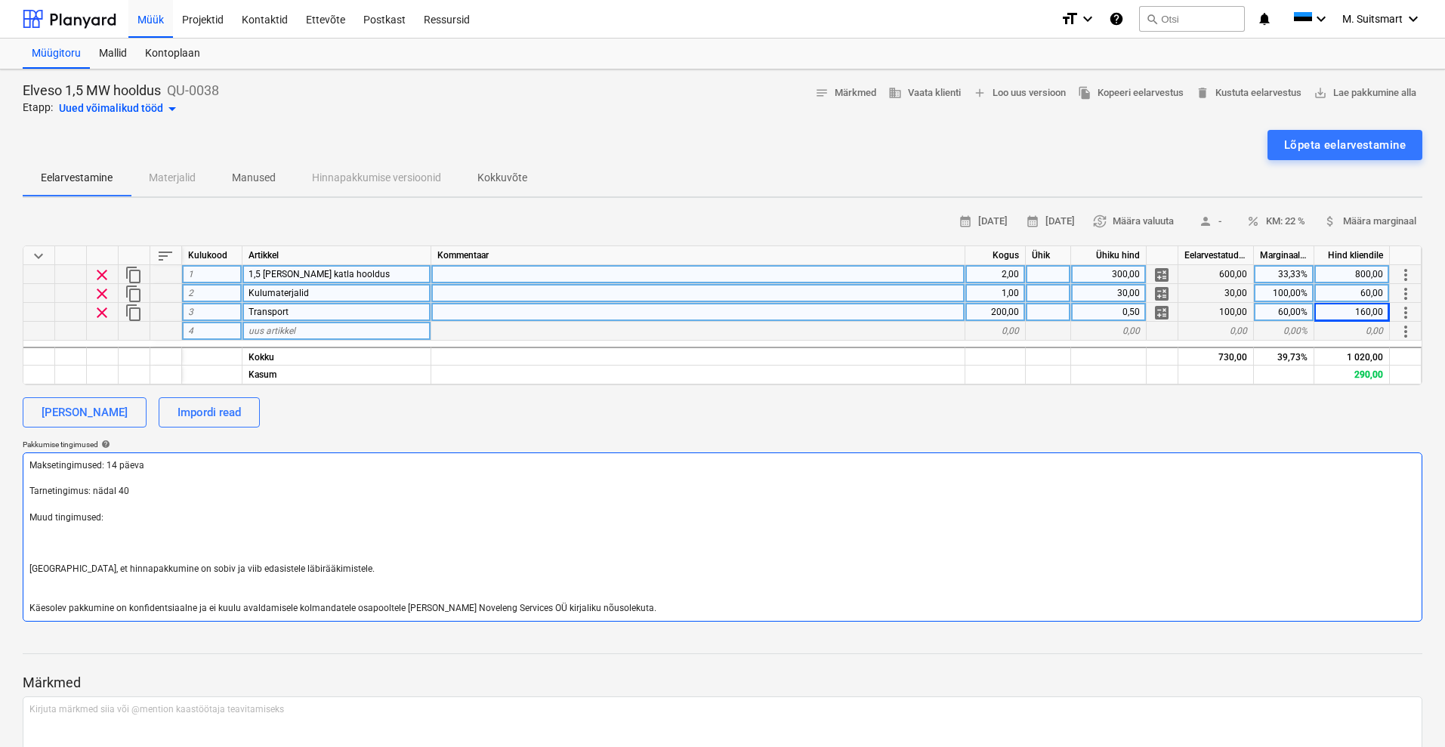
type textarea "x"
type textarea "Maksetingimused: 14 päeva Tarnetingimus: nädal 40 Muud tingimused: K [GEOGRAPHI…"
type textarea "x"
type textarea "Maksetingimused: 14 päeva Tarnetingimus: nädal 40 Muud tingimused: Ka [GEOGRAPH…"
type textarea "x"
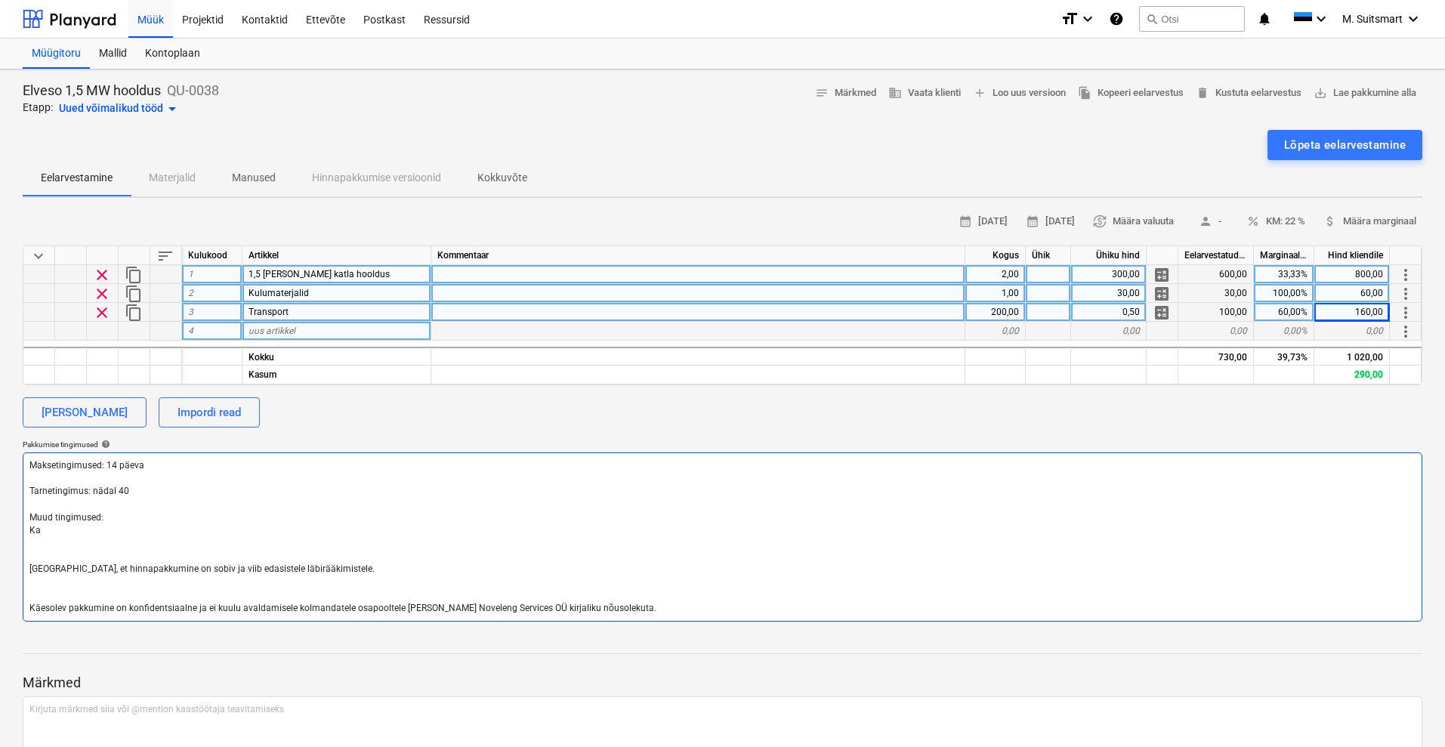
type textarea "Maksetingimused: 14 päeva Tarnetingimus: nädal 40 Muud tingimused: Kat [GEOGRAP…"
type textarea "x"
type textarea "Maksetingimused: 14 päeva Tarnetingimus: nädal 40 Muud tingimused: [PERSON_NAME…"
type textarea "x"
type textarea "Maksetingimused: 14 päeva Tarnetingimus: nädal 40 Muud tingimused: Katel [GEOGR…"
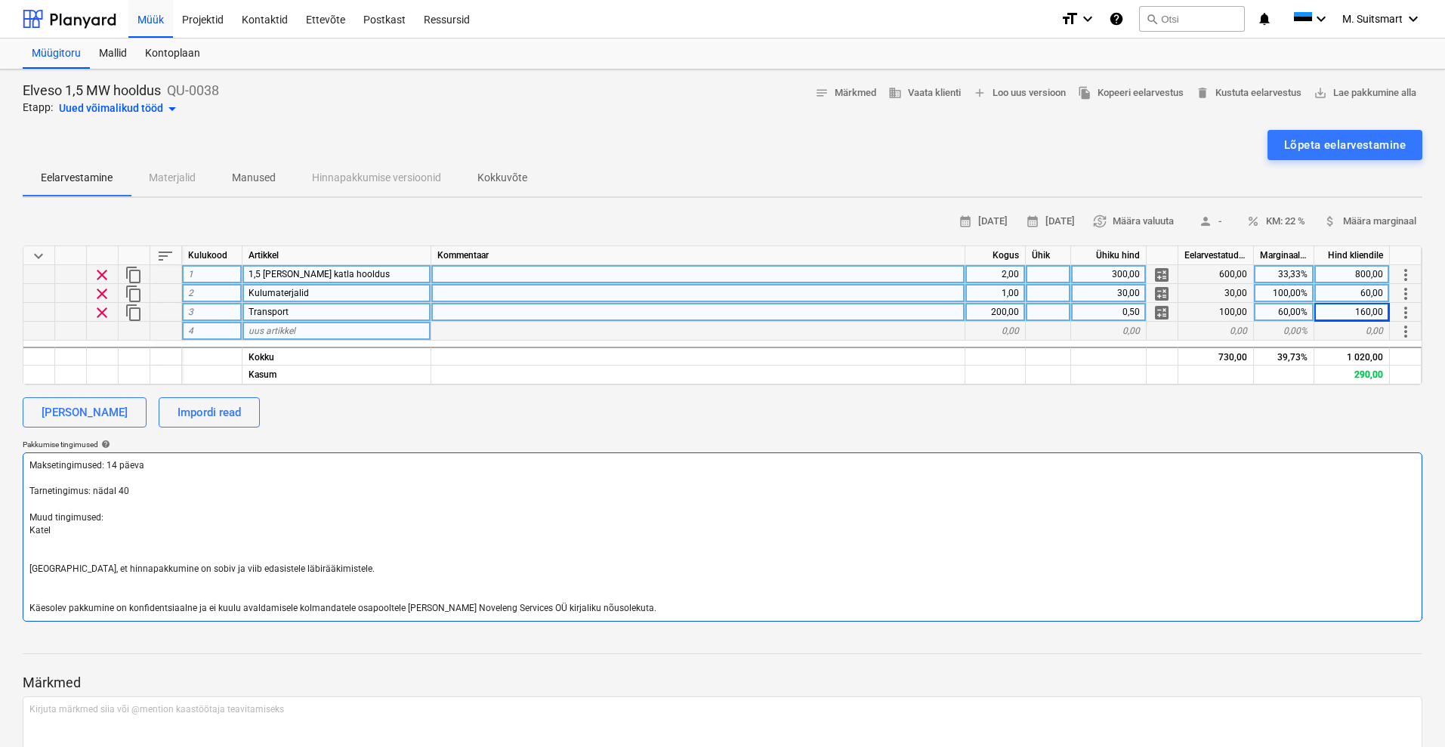
type textarea "x"
type textarea "Maksetingimused: 14 päeva Tarnetingimus: nädal 40 Muud tingimused: Katel [GEOGR…"
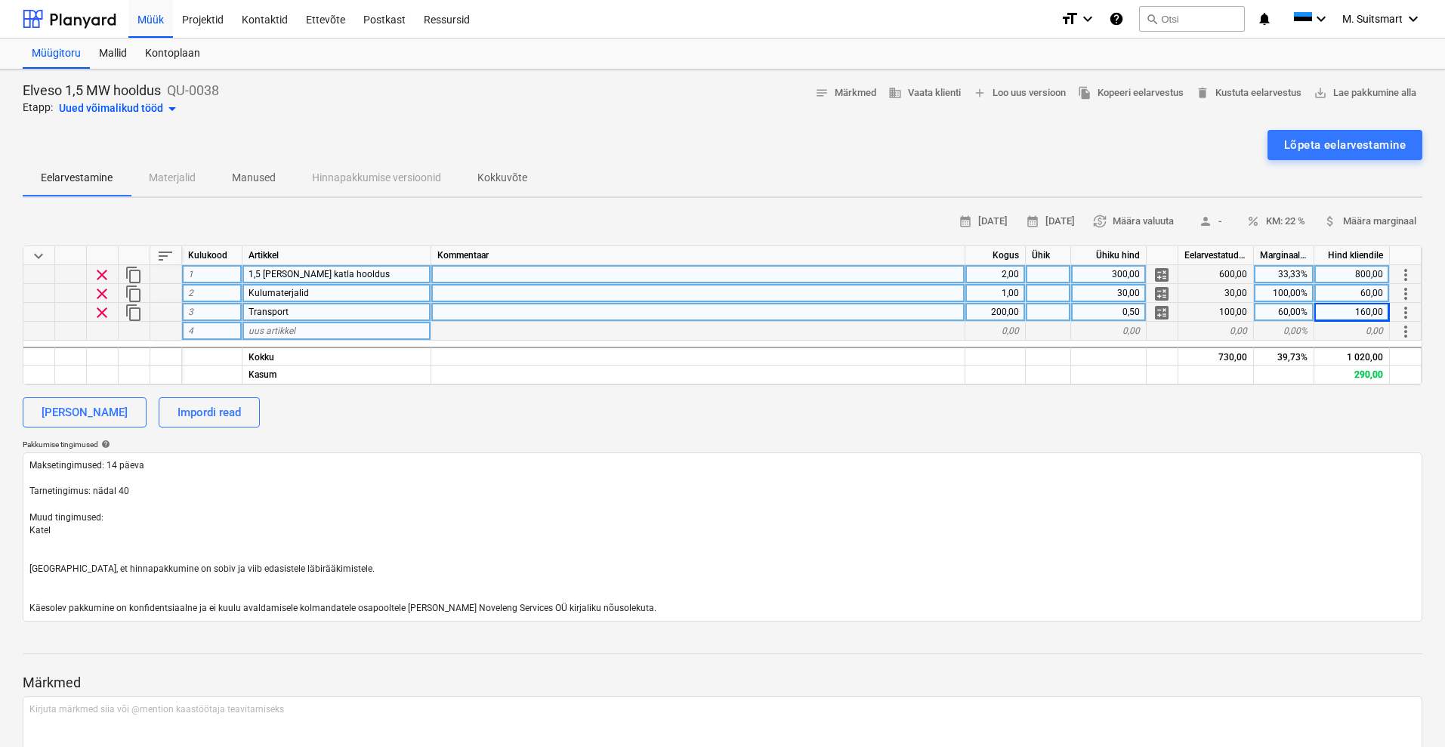
click at [342, 328] on div "uus artikkel" at bounding box center [336, 331] width 189 height 19
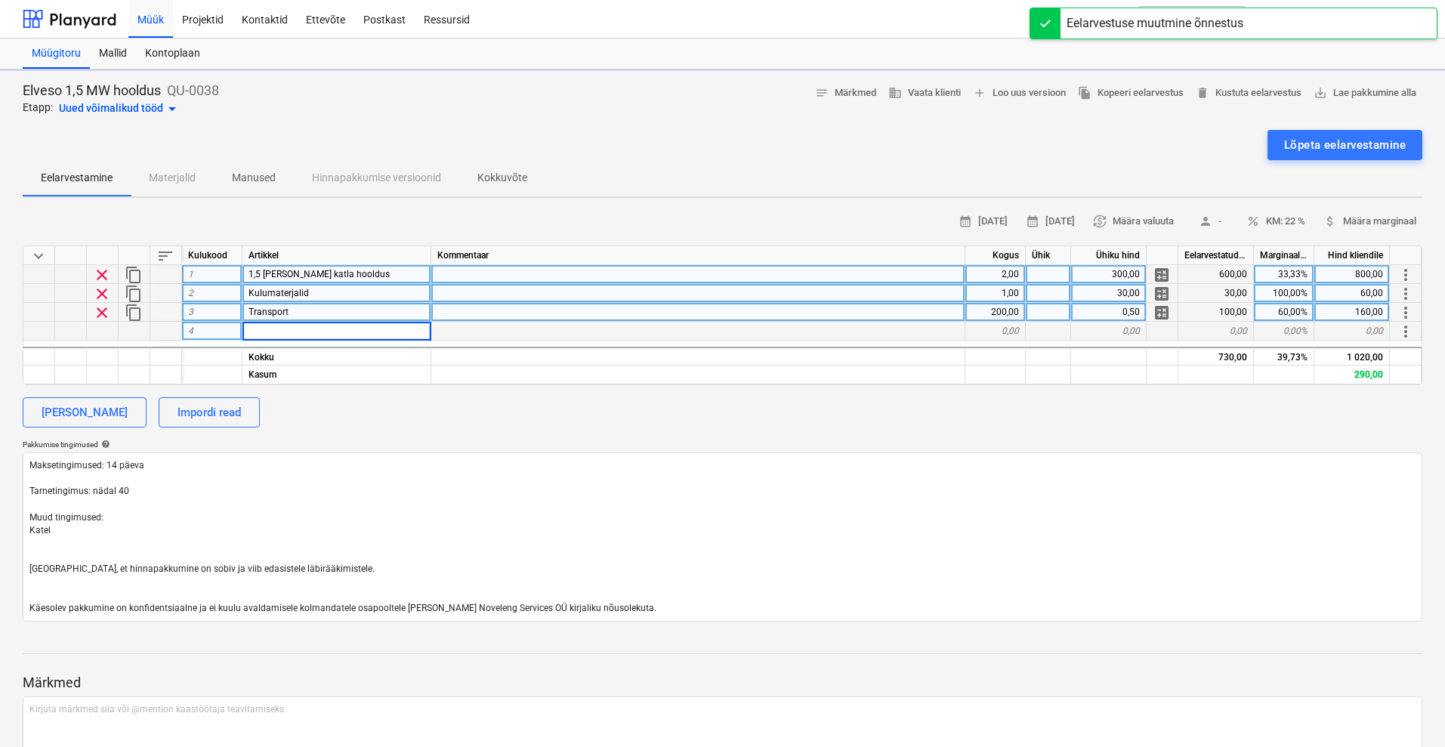
type textarea "x"
type input "Restielemendid"
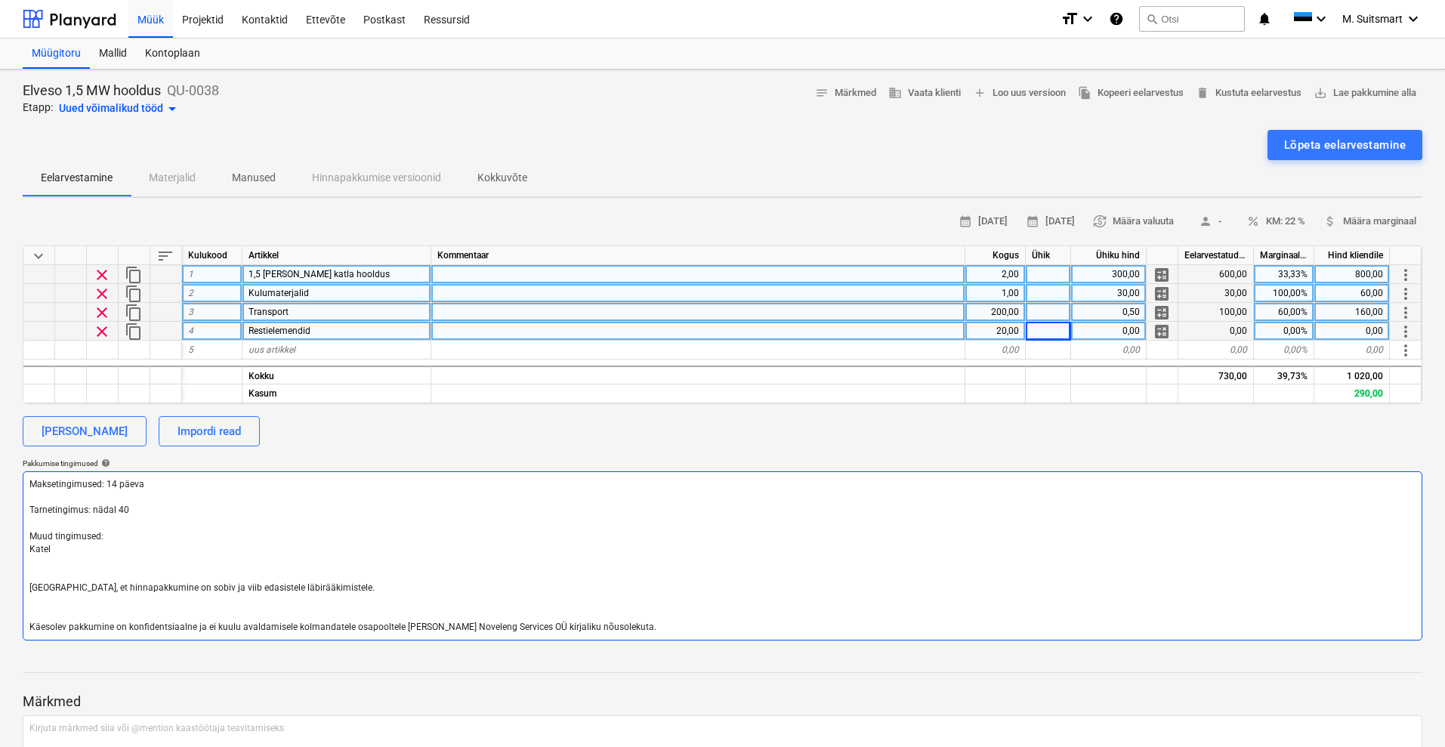
click at [117, 550] on textarea "Maksetingimused: 14 päeva Tarnetingimus: nädal 40 Muud tingimused: Katel [GEOGR…" at bounding box center [723, 555] width 1400 height 169
type textarea "x"
type textarea "Maksetingimused: 14 päeva Tarnetingimus: nädal 40 Muud tingimused: Katel [GEOGR…"
type textarea "x"
type textarea "Maksetingimused: 14 päeva Tarnetingimus: nädal 40 Muud tingimused: [PERSON_NAME…"
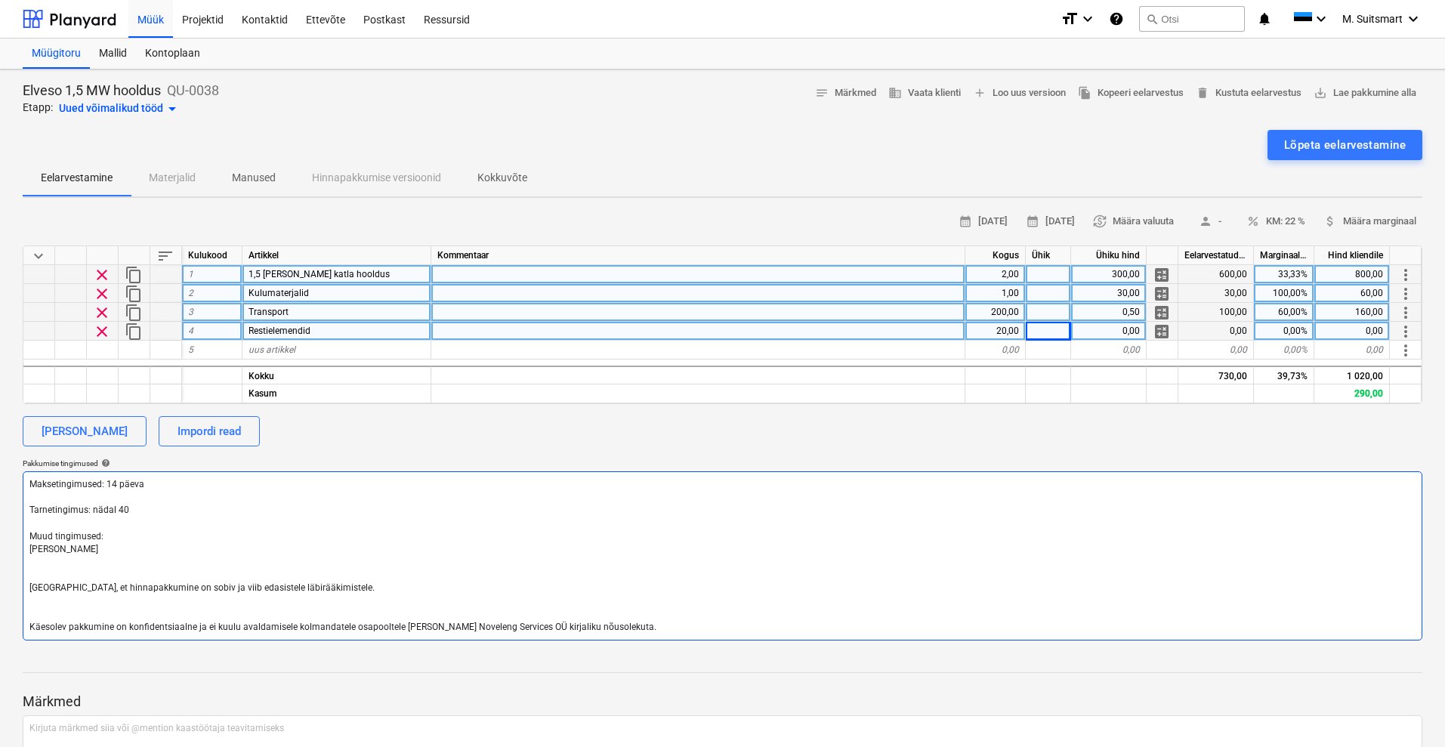
type textarea "x"
type textarea "Maksetingimused: 14 päeva Tarnetingimus: nädal 40 Muud tingimused: Kat [GEOGRAP…"
type textarea "x"
type textarea "Maksetingimused: 14 päeva Tarnetingimus: nädal 40 Muud tingimused: Katl [GEOGRA…"
type textarea "x"
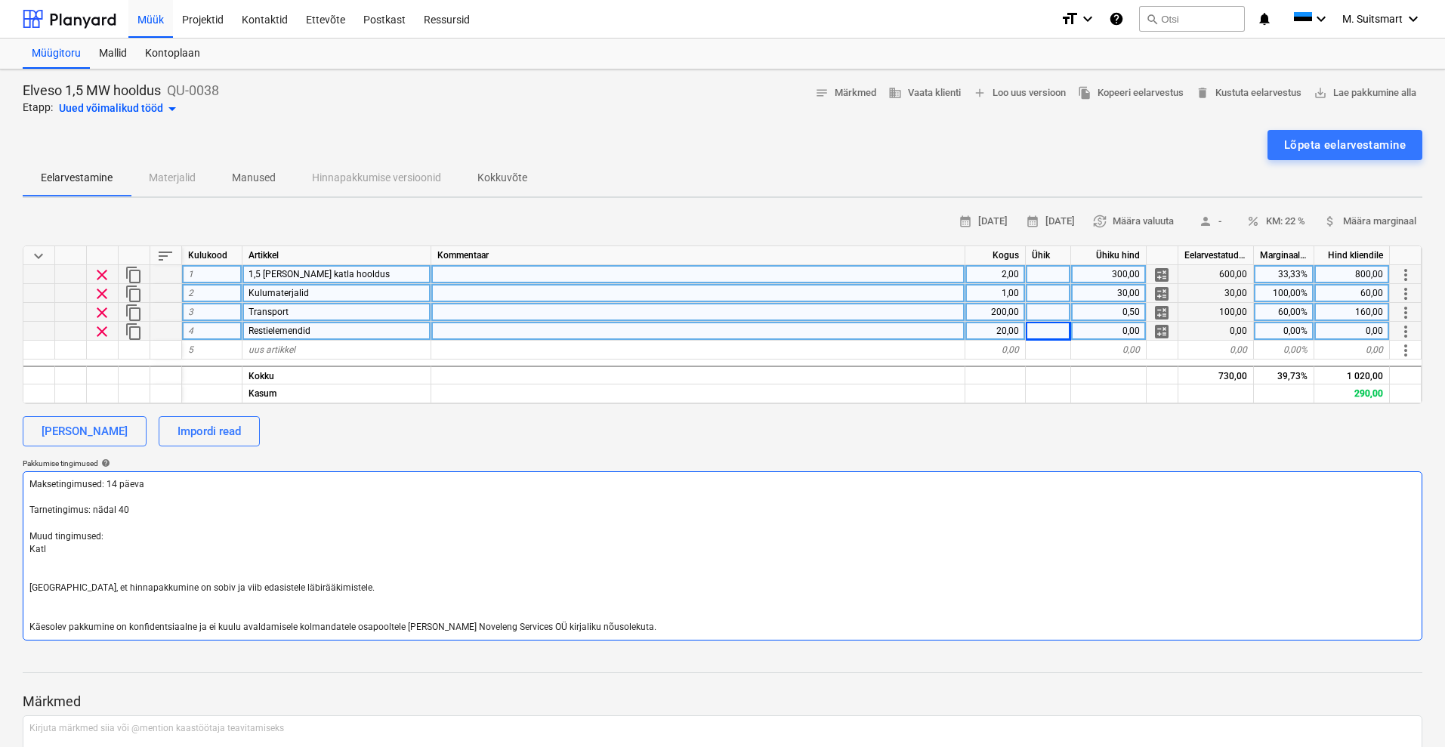
type textarea "Maksetingimused: 14 päeva Tarnetingimus: nädal 40 Muud tingimused: Katla [GEOGR…"
type textarea "x"
type textarea "Maksetingimused: 14 päeva Tarnetingimus: nädal 40 Muud tingimused: Katlap [GEOG…"
type textarea "x"
type textarea "Maksetingimused: 14 päeva Tarnetingimus: nädal 40 Muud tingimused: Katlapu [GEO…"
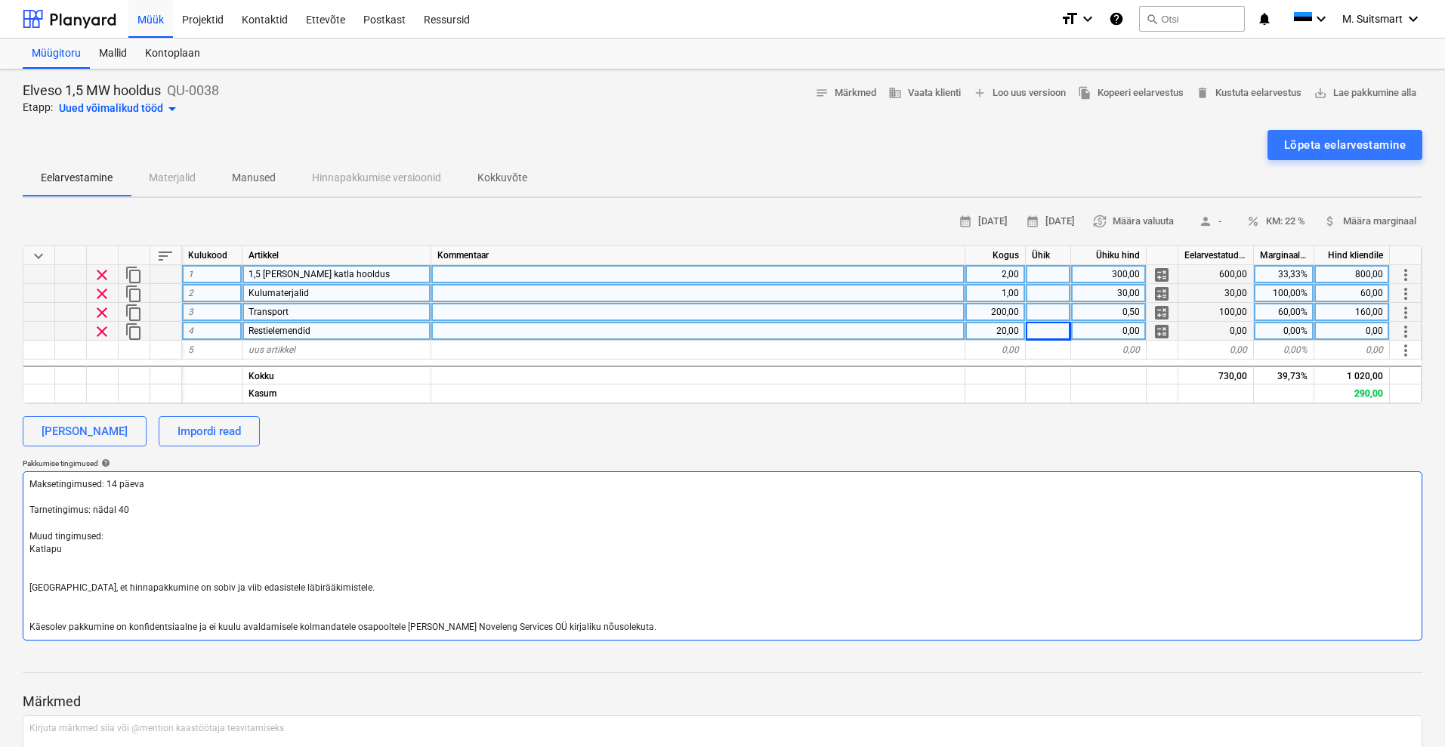
type textarea "x"
type textarea "Maksetingimused: 14 päeva Tarnetingimus: nädal 40 Muud tingimused: Katlapuh [GE…"
type textarea "x"
type textarea "Maksetingimused: 14 päeva Tarnetingimus: nädal 40 Muud tingimused: Katlapuha [G…"
type textarea "x"
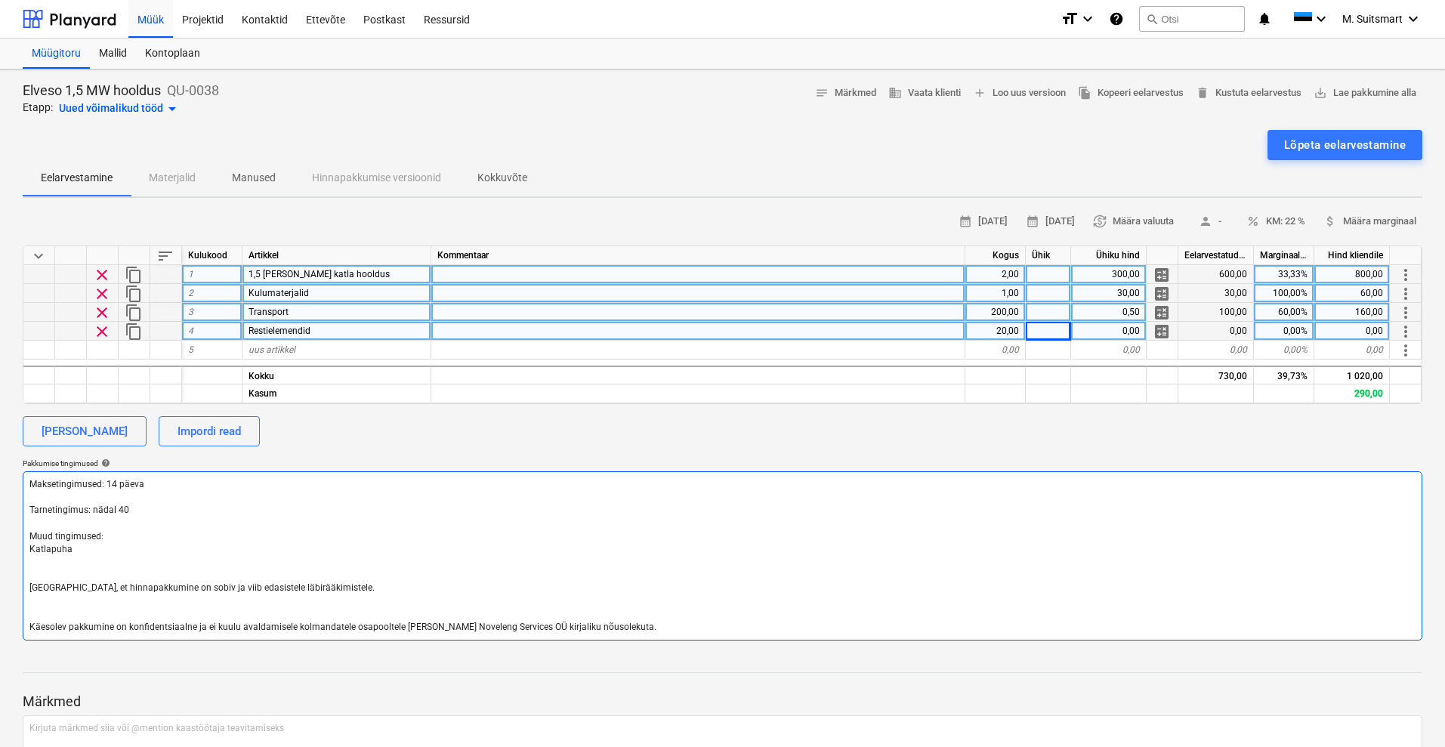
type textarea "Maksetingimused: 14 päeva Tarnetingimus: nädal 40 Muud tingimused: Katlapuhas […"
type textarea "x"
type textarea "Maksetingimused: 14 päeva Tarnetingimus: nädal 40 Muud tingimused: Katlapuhast …"
type textarea "x"
type textarea "Maksetingimused: 14 päeva Tarnetingimus: nädal 40 Muud tingimused: Katlapuhastu…"
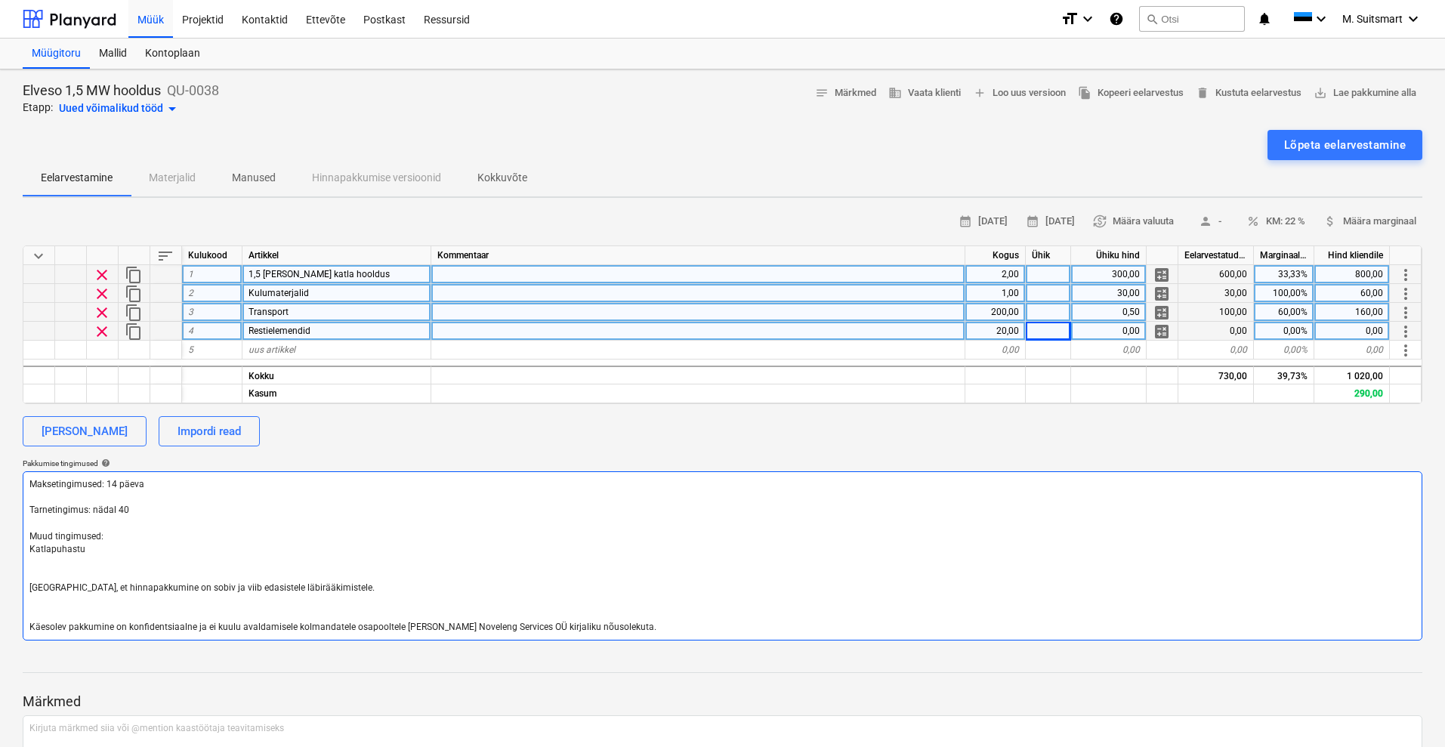
type textarea "x"
type textarea "Maksetingimused: 14 päeva Tarnetingimus: nädal 40 Muud tingimused: Katlapuhastu…"
type textarea "x"
type textarea "Maksetingimused: 14 päeva Tarnetingimus: nädal 40 Muud tingimused: Katlapuhastu…"
type textarea "x"
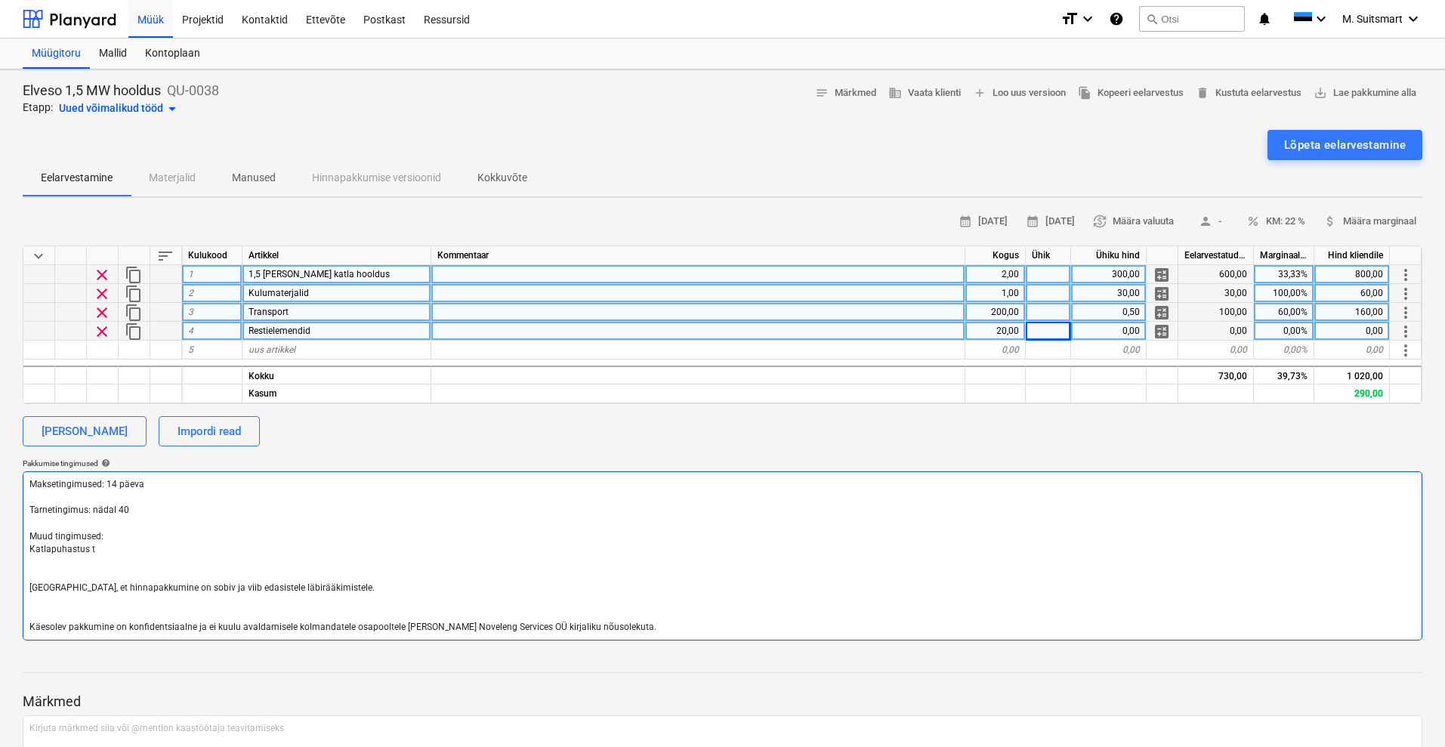
type textarea "Maksetingimused: 14 päeva Tarnetingimus: nädal 40 Muud tingimused: Katlapuhastu…"
type textarea "x"
type textarea "Maksetingimused: 14 päeva Tarnetingimus: nädal 40 Muud tingimused: Katlapuhastu…"
type textarea "x"
type textarea "Maksetingimused: 14 päeva Tarnetingimus: nädal 40 Muud tingimused: Katlapuhastu…"
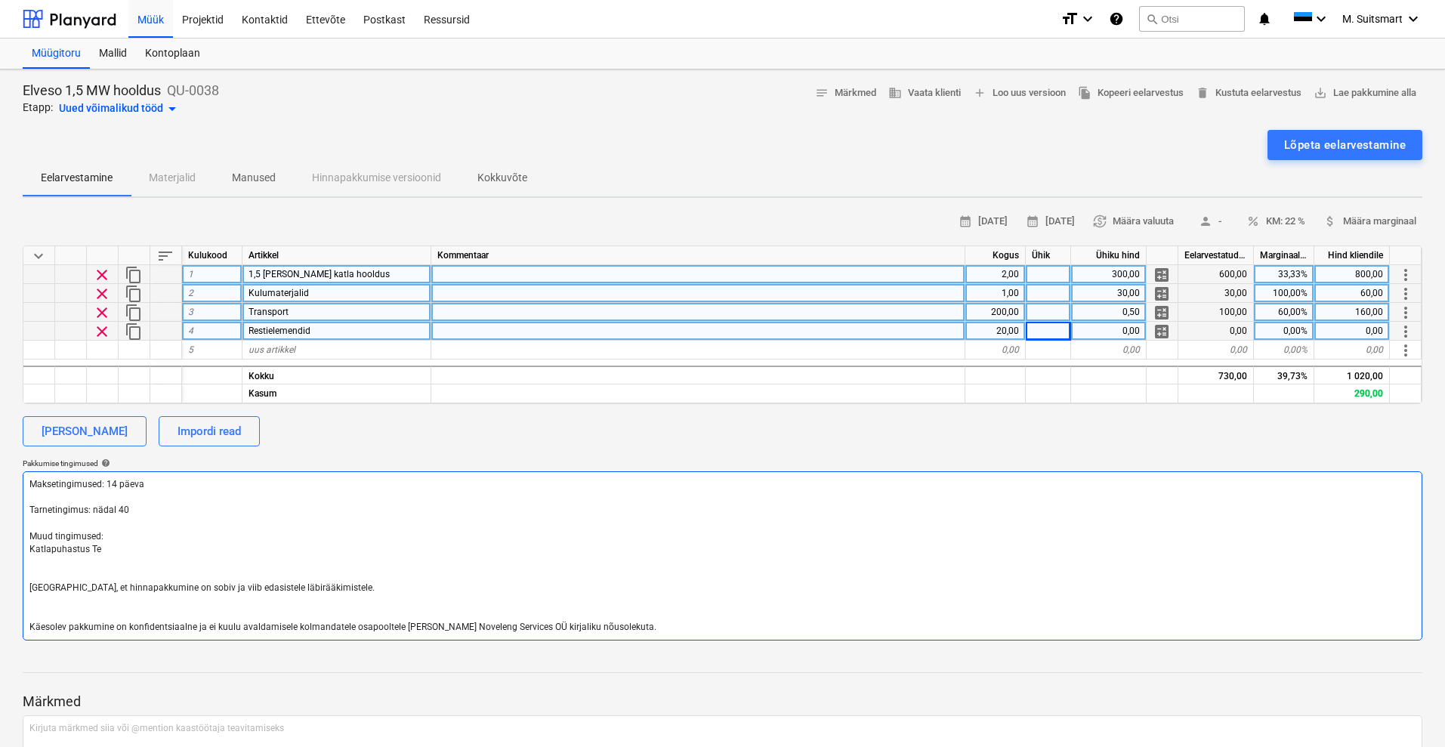
type textarea "x"
type textarea "Maksetingimused: 14 päeva Tarnetingimus: nädal 40 Muud tingimused: Katlapuhastu…"
type textarea "x"
type textarea "Maksetingimused: 14 päeva Tarnetingimus: nädal 40 Muud tingimused: Katlapuhastu…"
type textarea "x"
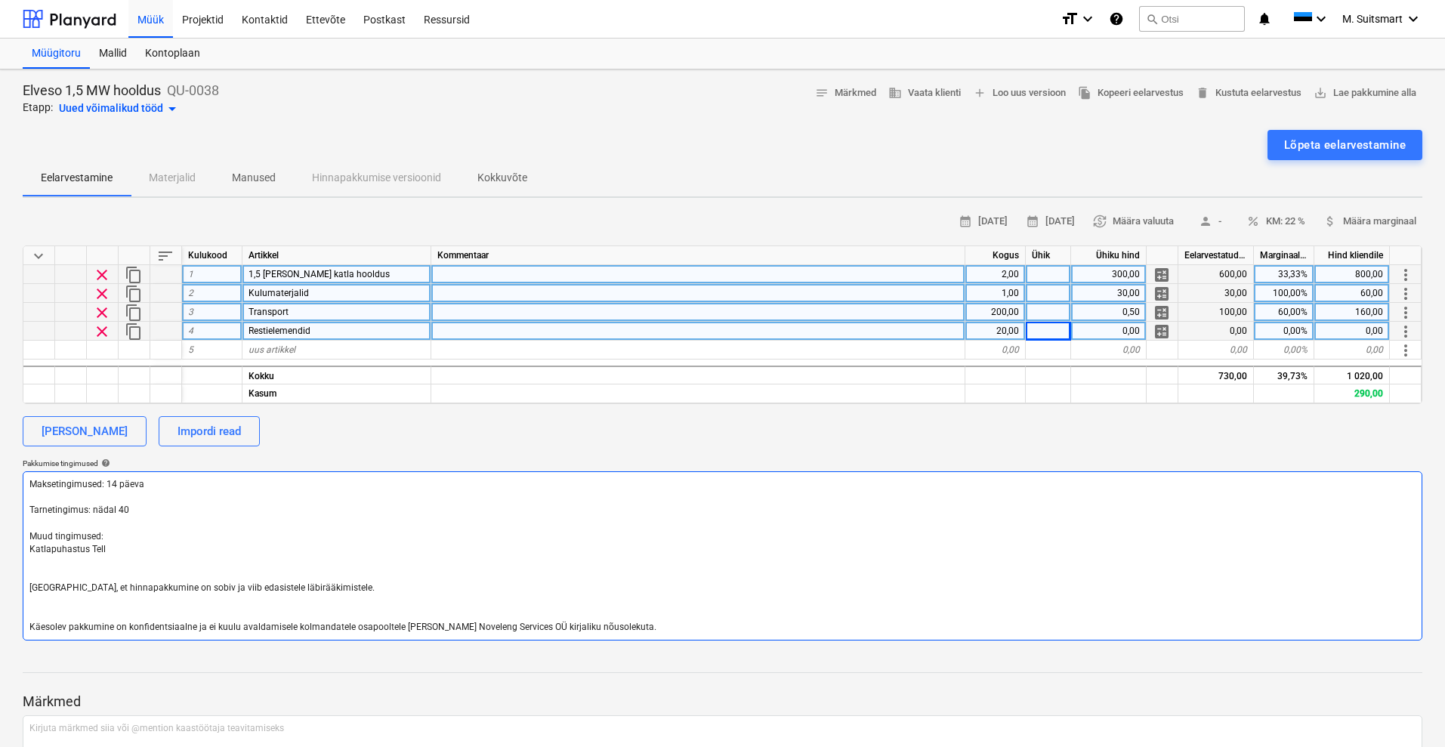
type textarea "Maksetingimused: 14 päeva Tarnetingimus: nädal 40 Muud tingimused: Katlapuhastu…"
type textarea "x"
type textarea "Maksetingimused: 14 päeva Tarnetingimus: nädal 40 Muud tingimused: Katlapuhastu…"
type textarea "x"
type textarea "Maksetingimused: 14 päeva Tarnetingimus: nädal 40 Muud tingimused: Katlapuhastu…"
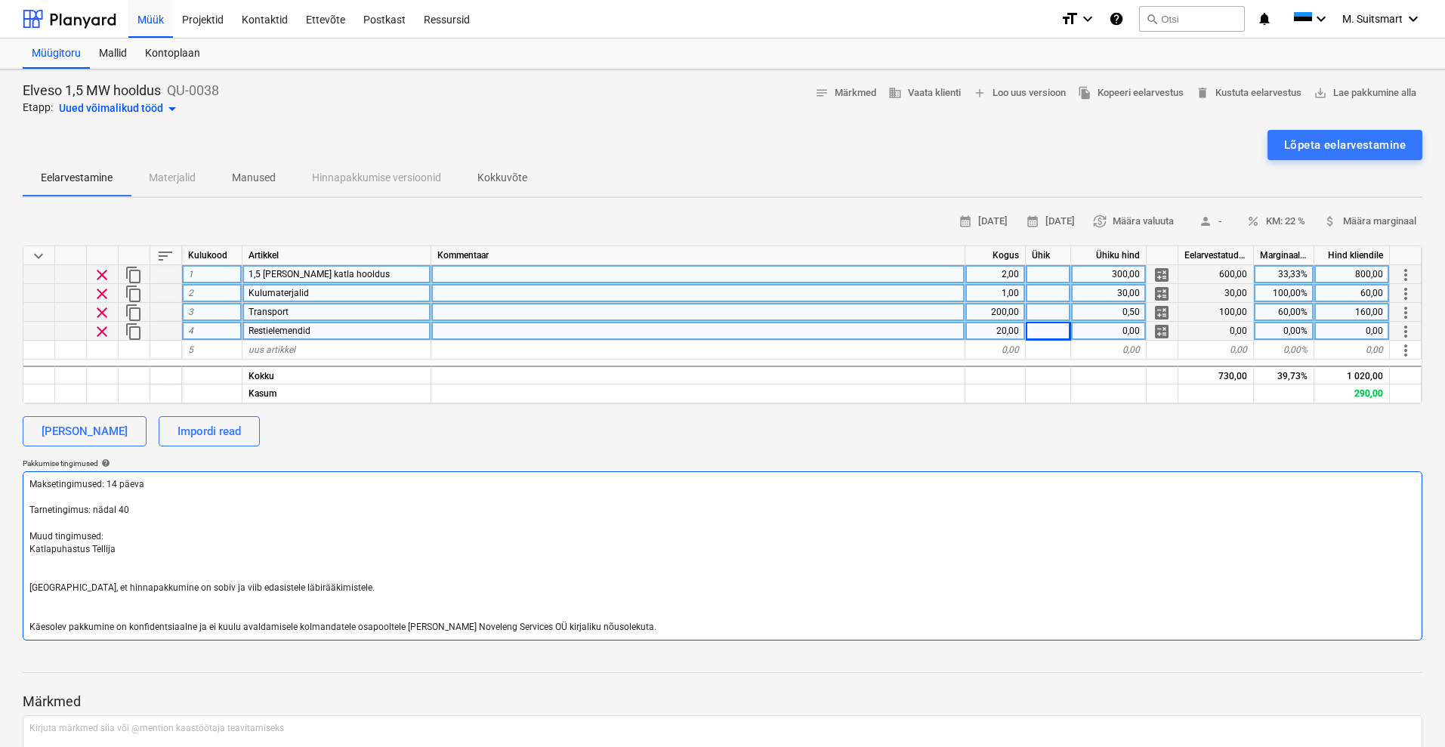
type textarea "x"
type textarea "Maksetingimused: 14 päeva Tarnetingimus: nädal 40 Muud tingimused: Katlapuhastu…"
type textarea "x"
type textarea "Maksetingimused: 14 päeva Tarnetingimus: nädal 40 Muud tingimused: Katlapuhastu…"
type textarea "x"
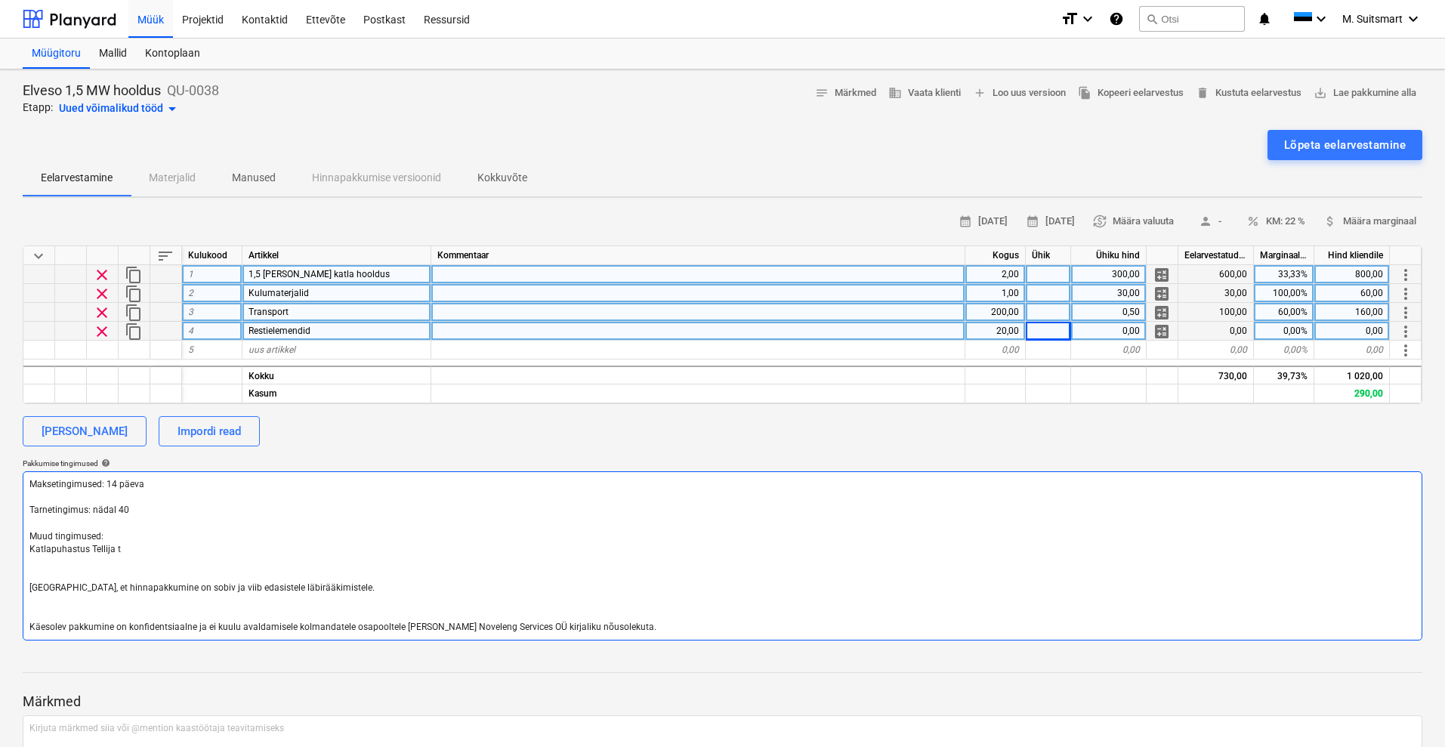
type textarea "Maksetingimused: 14 päeva Tarnetingimus: nädal 40 Muud tingimused: Katlapuhastu…"
type textarea "x"
type textarea "Maksetingimused: 14 päeva Tarnetingimus: nädal 40 Muud tingimused: Katlapuhastu…"
type textarea "x"
type textarea "Maksetingimused: 14 päeva Tarnetingimus: nädal 40 Muud tingimused: Katlapuhastu…"
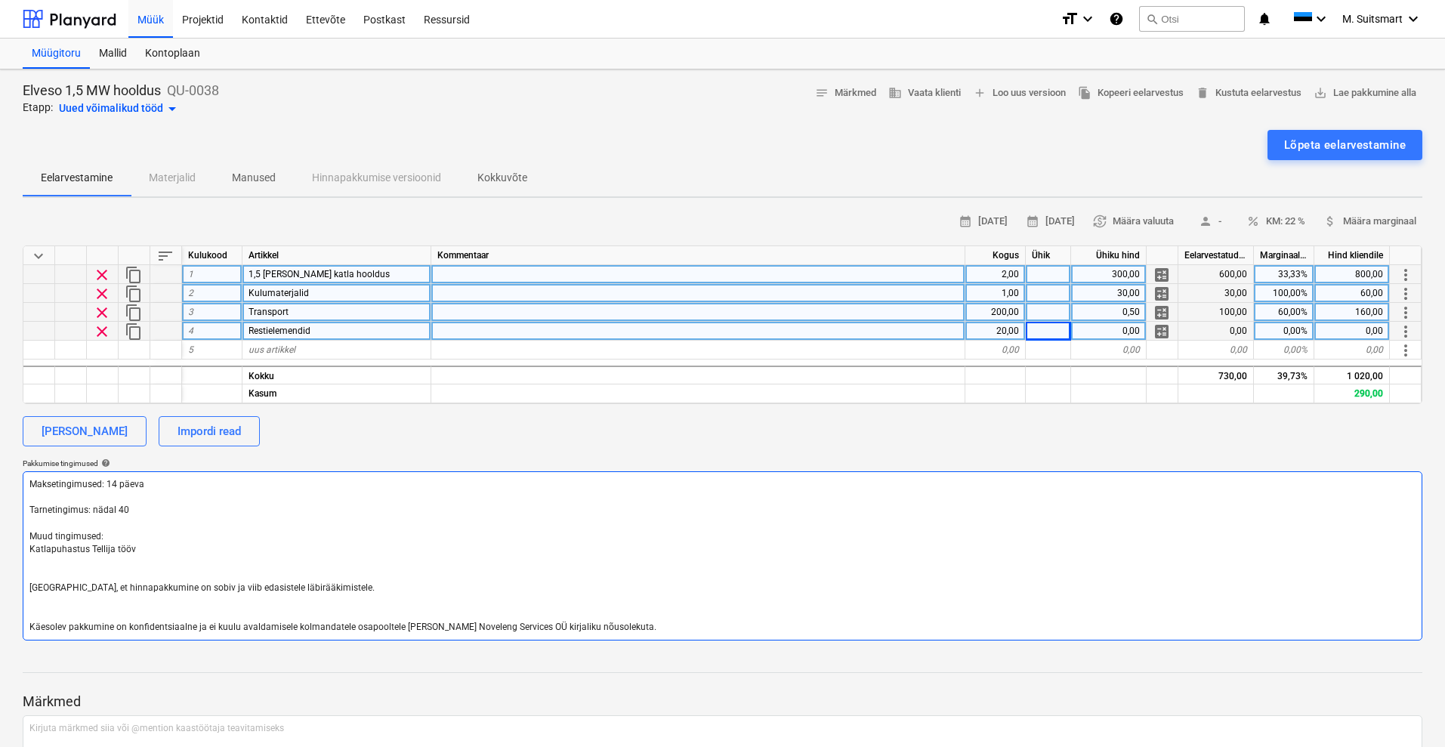
type textarea "x"
type textarea "Maksetingimused: 14 päeva Tarnetingimus: nädal 40 Muud tingimused: Katlapuhastu…"
type textarea "x"
type textarea "Maksetingimused: 14 päeva Tarnetingimus: nädal 40 Muud tingimused: Katlapuhastu…"
type textarea "x"
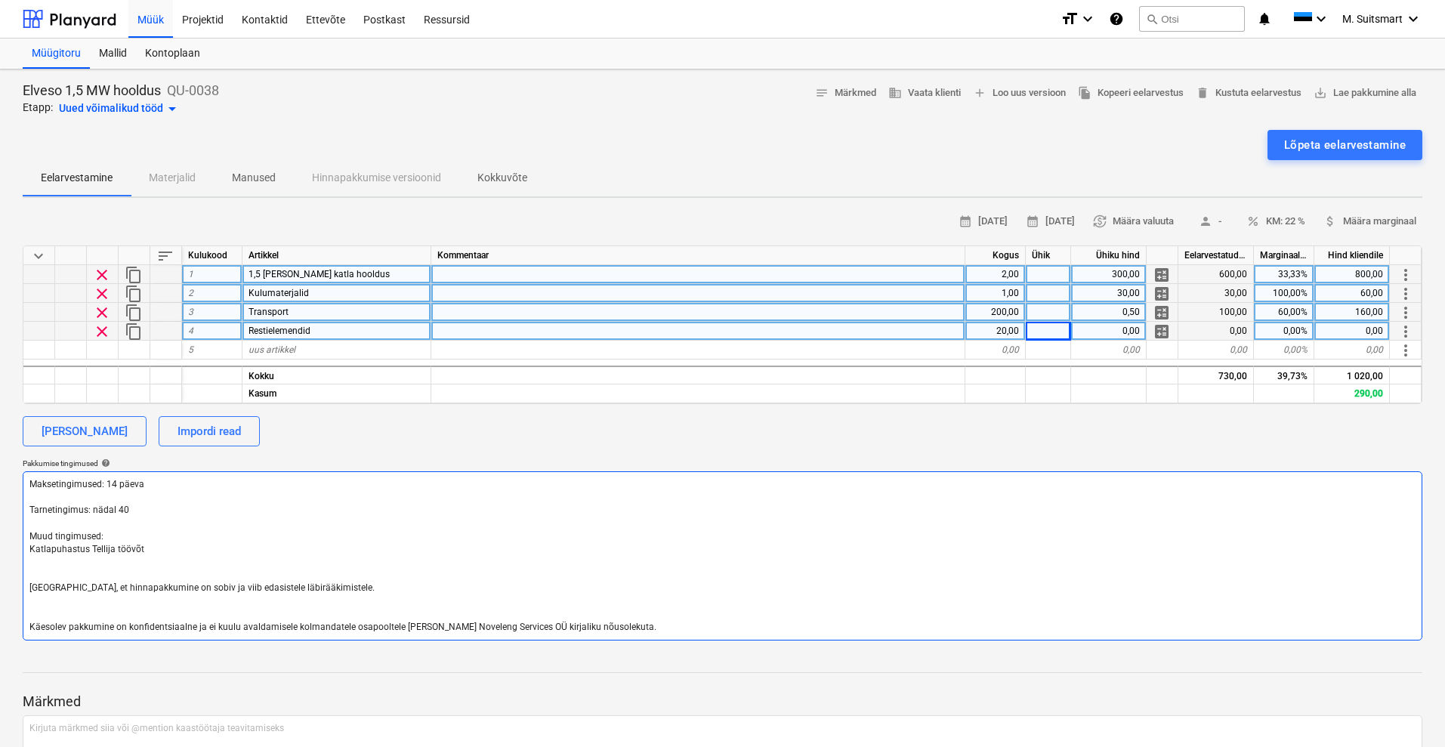
type textarea "Maksetingimused: 14 päeva Tarnetingimus: nädal 40 Muud tingimused: Katlapuhastu…"
type textarea "x"
type textarea "Maksetingimused: 14 päeva Tarnetingimus: nädal 40 Muud tingimused: Katlapuhastu…"
type textarea "x"
type textarea "Maksetingimused: 14 päeva Tarnetingimus: nädal 40 Muud tingimused: Katlapuhastu…"
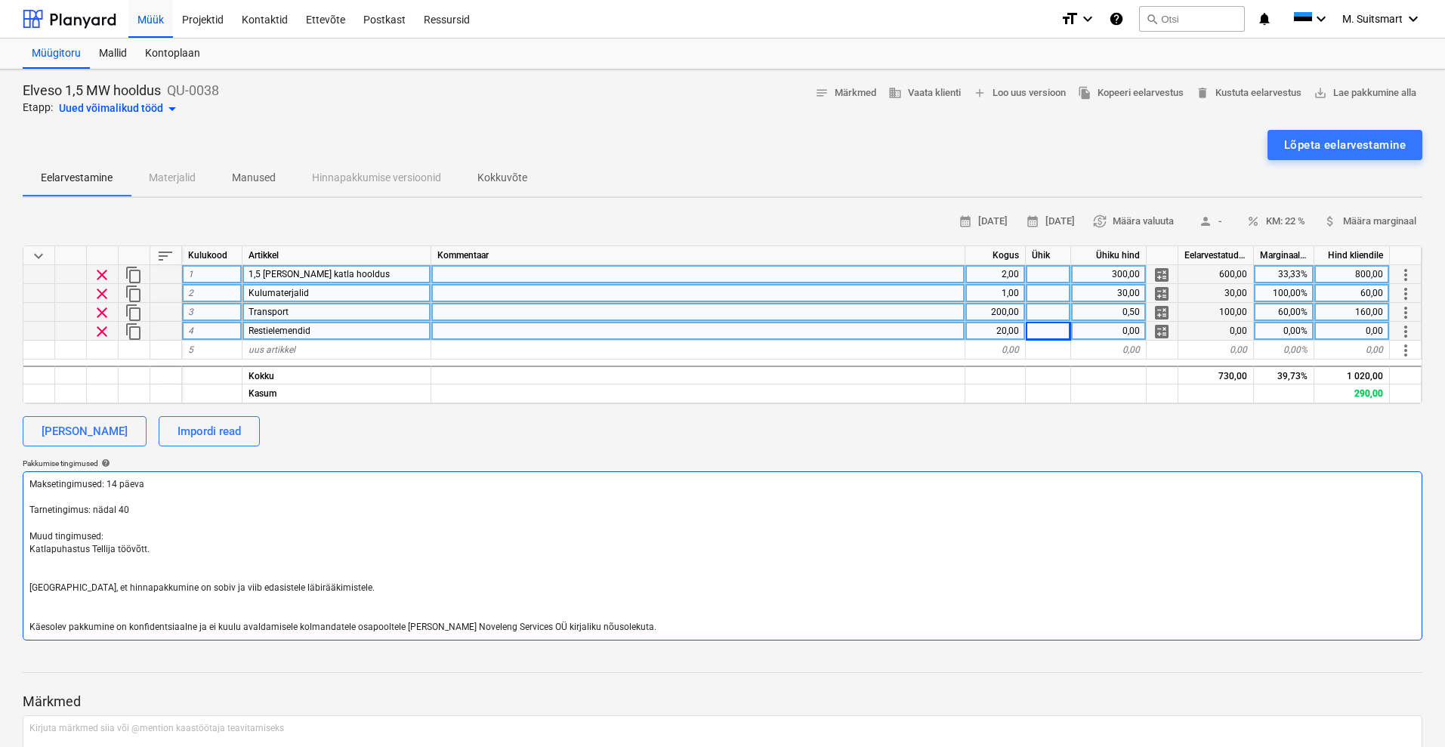
type textarea "x"
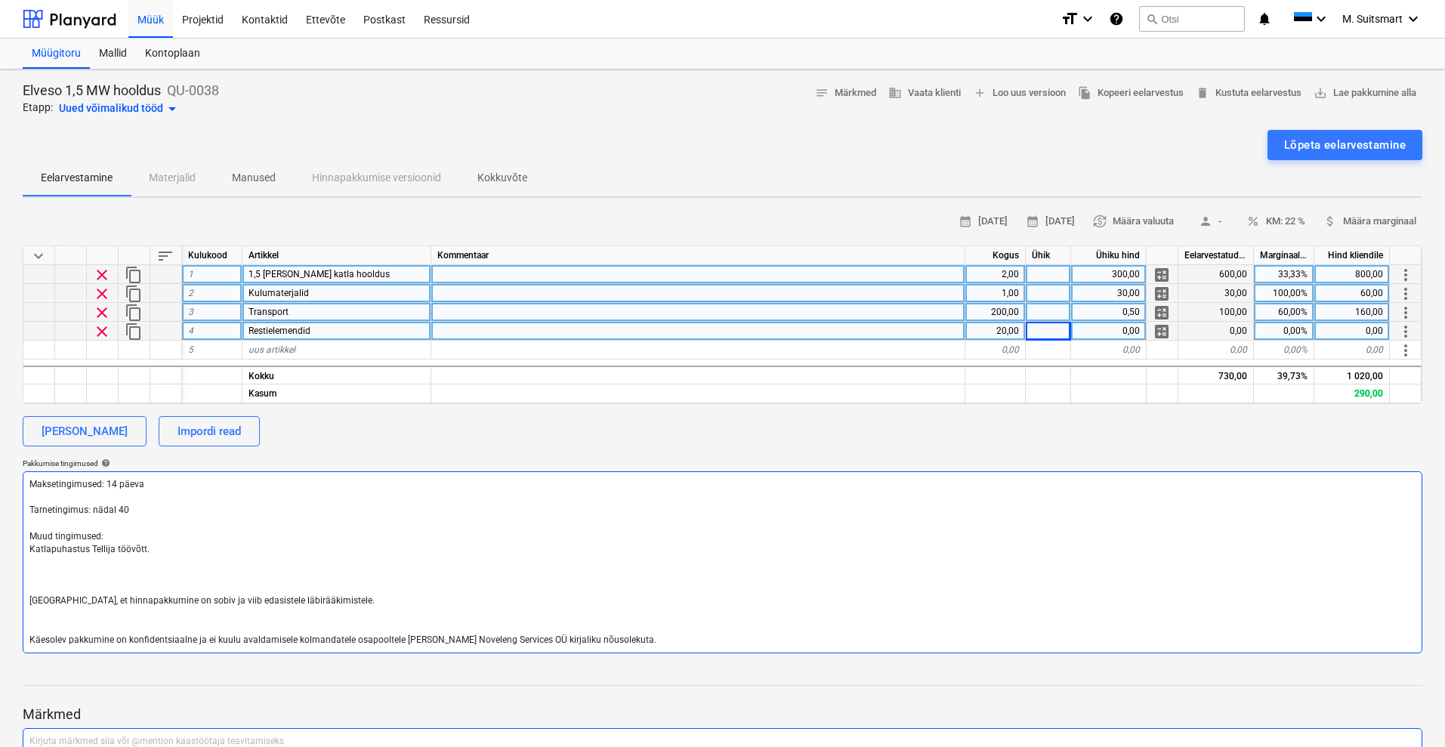
type textarea "Maksetingimused: 14 päeva Tarnetingimus: nädal 40 Muud tingimused: Katlapuhastu…"
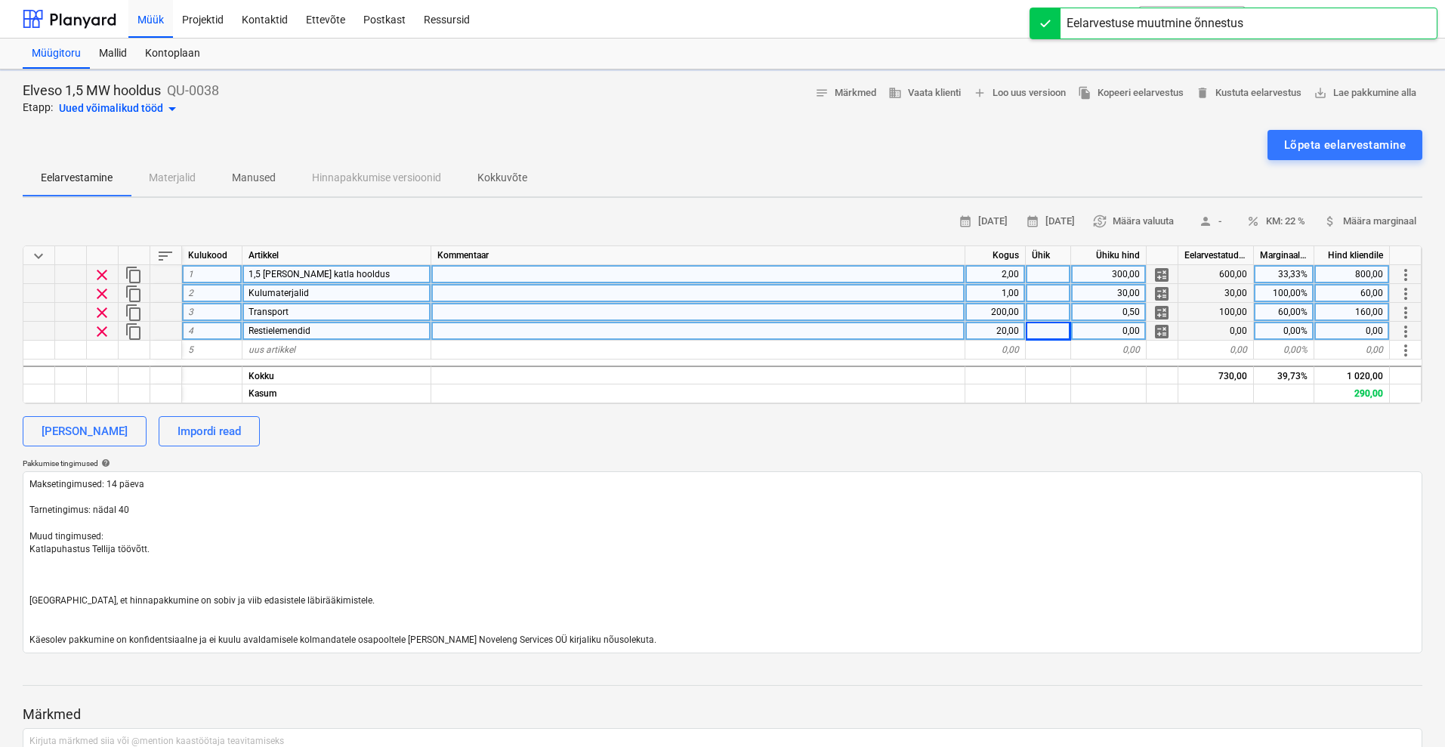
type textarea "x"
